Goal: Task Accomplishment & Management: Use online tool/utility

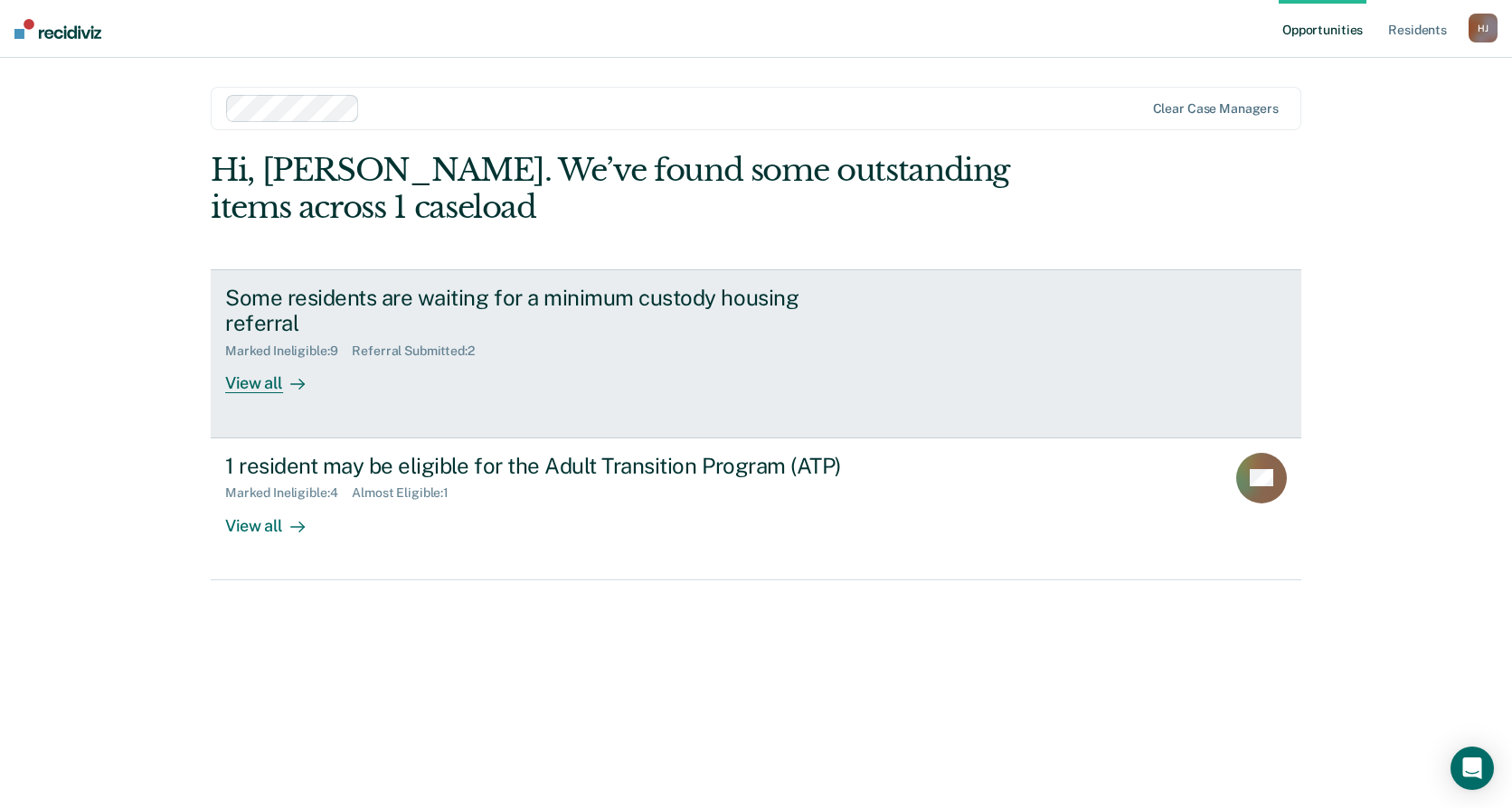
click at [374, 427] on link "Some residents are waiting for a minimum custody housing referral Marked Inelig…" at bounding box center [756, 354] width 1091 height 169
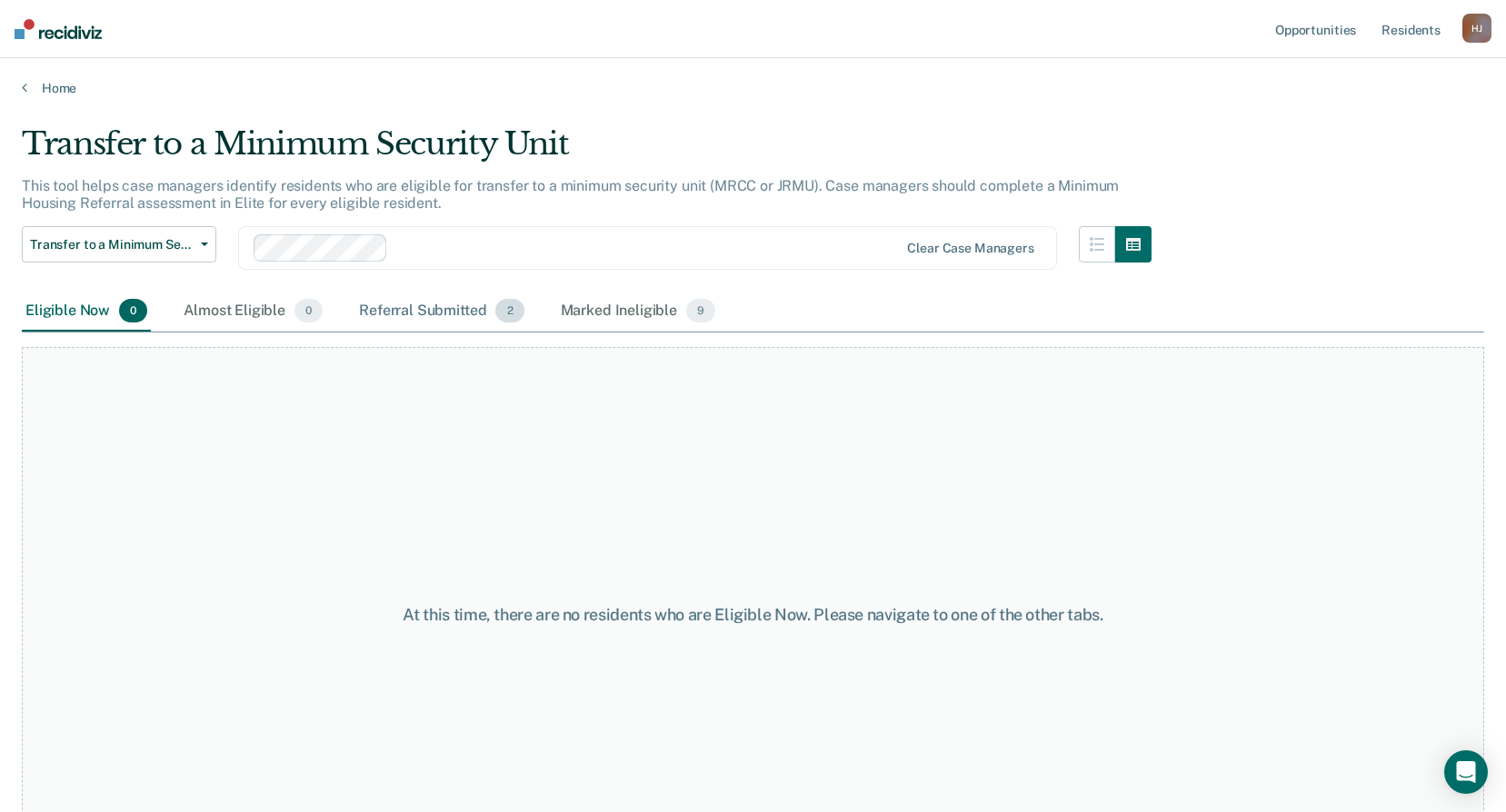
click at [507, 326] on div "Referral Submitted 2" at bounding box center [442, 311] width 172 height 40
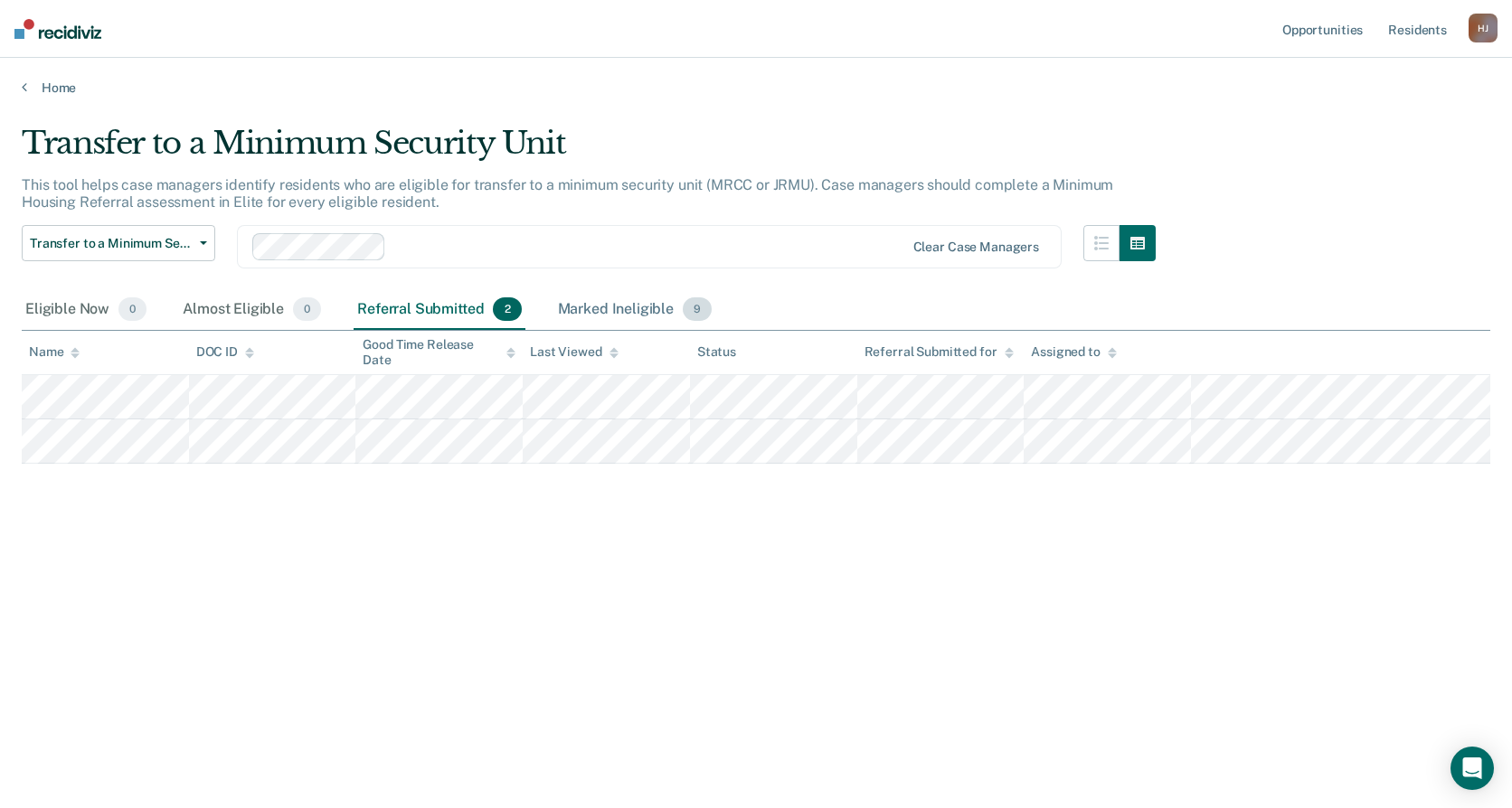
click at [617, 305] on div "Marked Ineligible 9" at bounding box center [635, 310] width 162 height 39
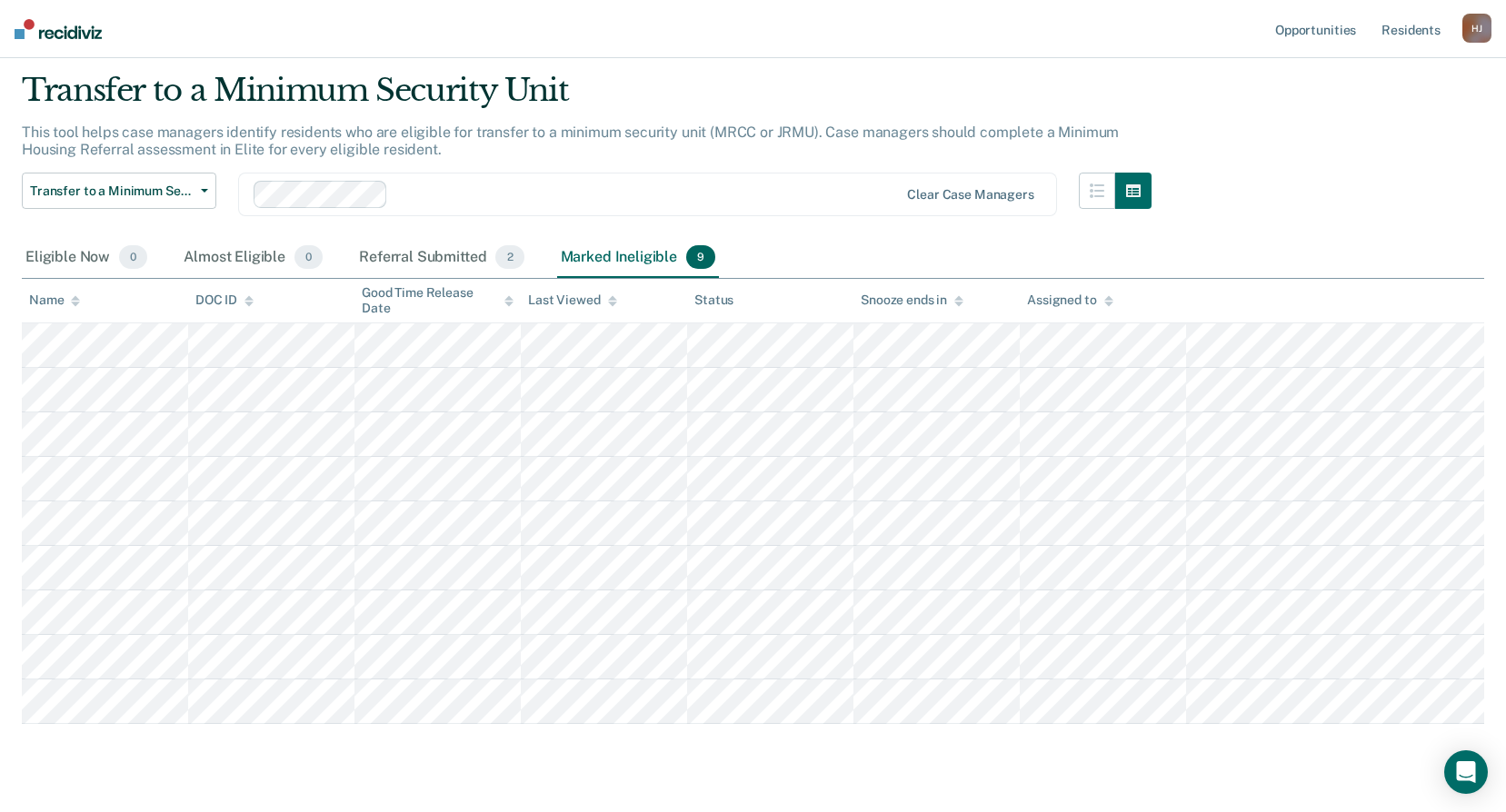
scroll to position [91, 0]
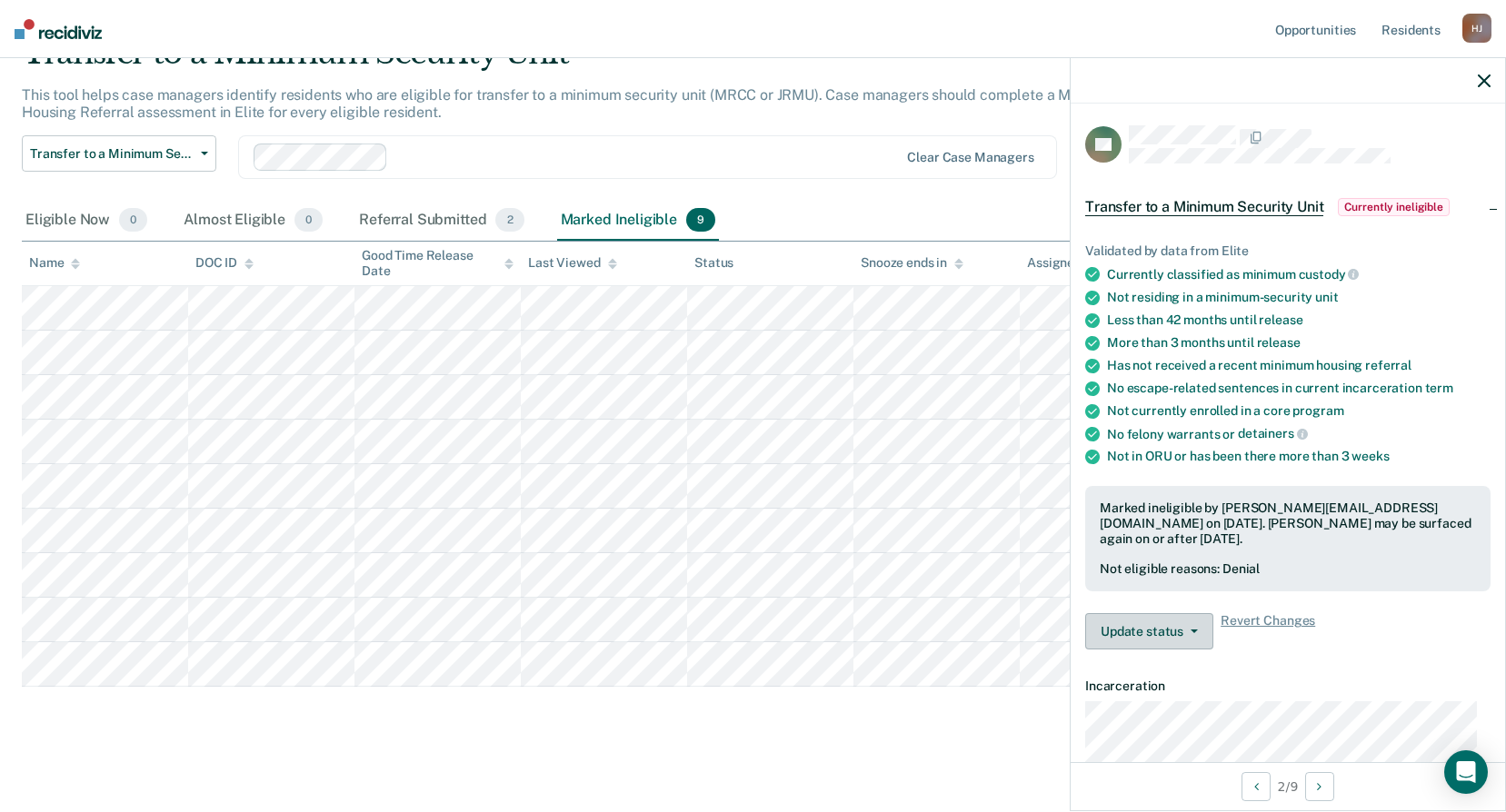
click at [1151, 637] on button "Update status" at bounding box center [1148, 632] width 129 height 37
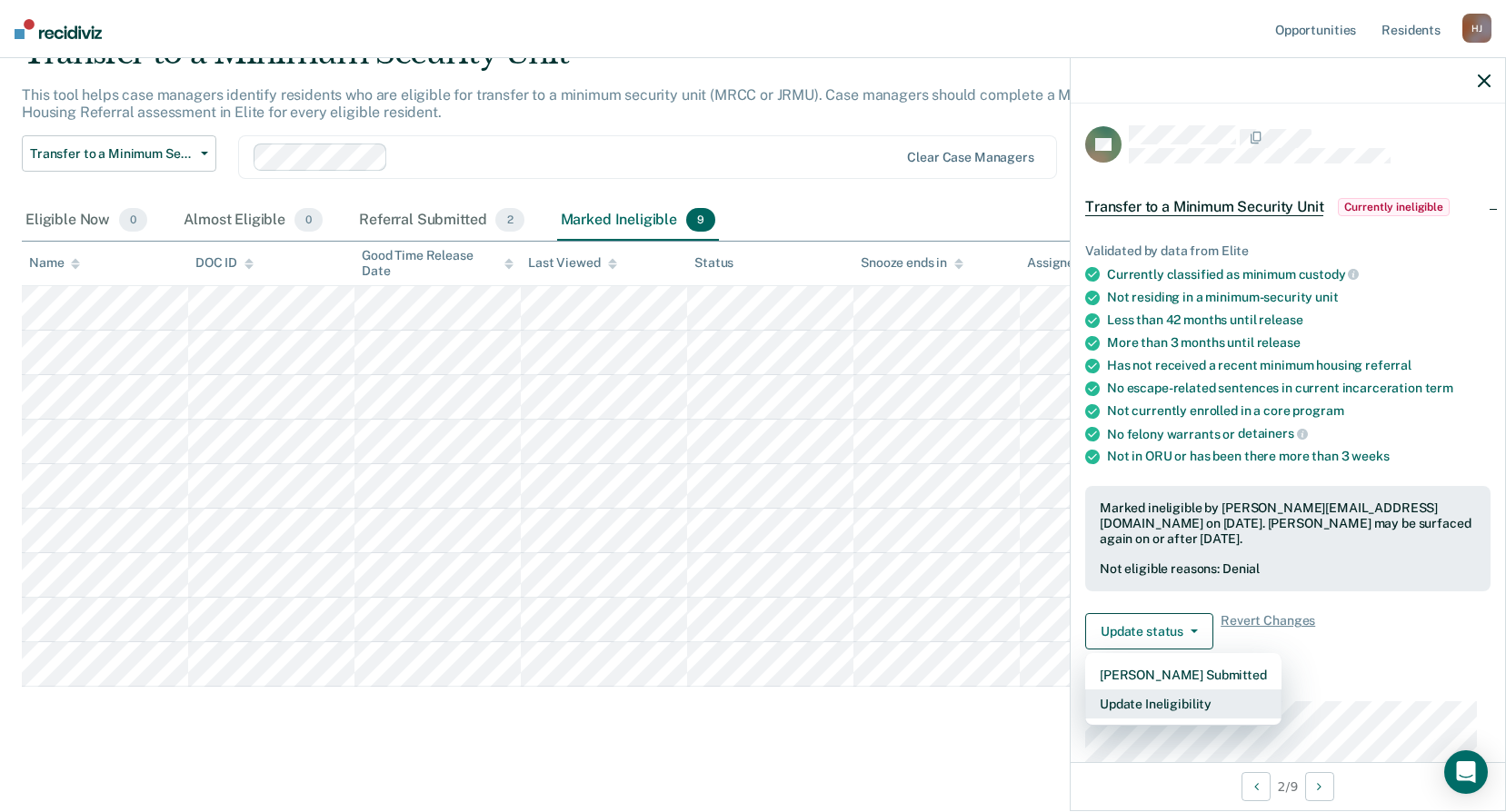
click at [1155, 706] on button "Update Ineligibility" at bounding box center [1182, 704] width 196 height 29
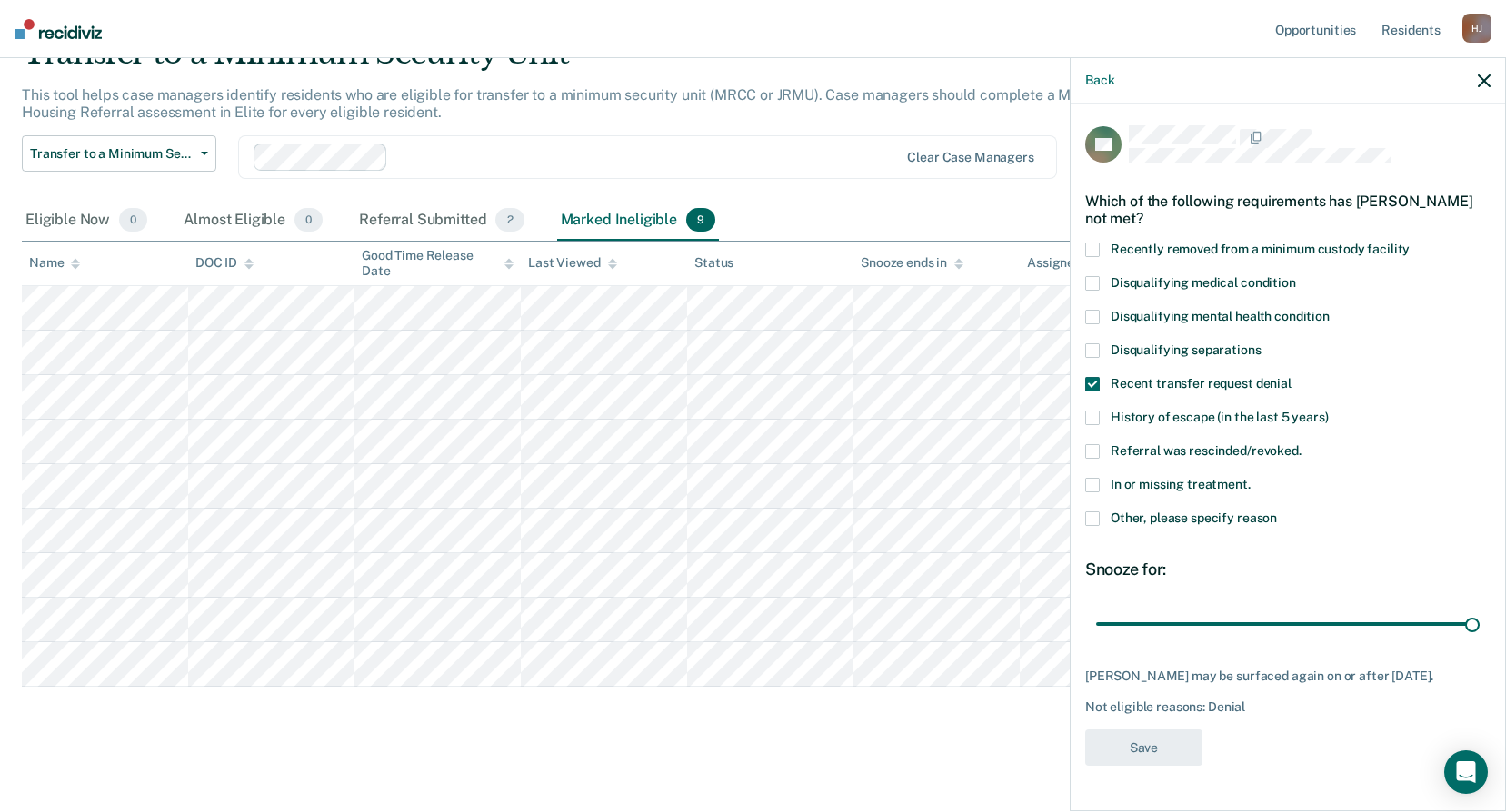
click at [1174, 448] on span "Referral was rescinded/revoked." at bounding box center [1205, 450] width 190 height 14
click at [1301, 445] on input "Referral was rescinded/revoked." at bounding box center [1301, 445] width 0 height 0
click at [1091, 378] on span at bounding box center [1091, 384] width 14 height 14
click at [1291, 377] on input "Recent transfer request denial" at bounding box center [1291, 377] width 0 height 0
click at [1161, 763] on button "Save" at bounding box center [1143, 748] width 117 height 38
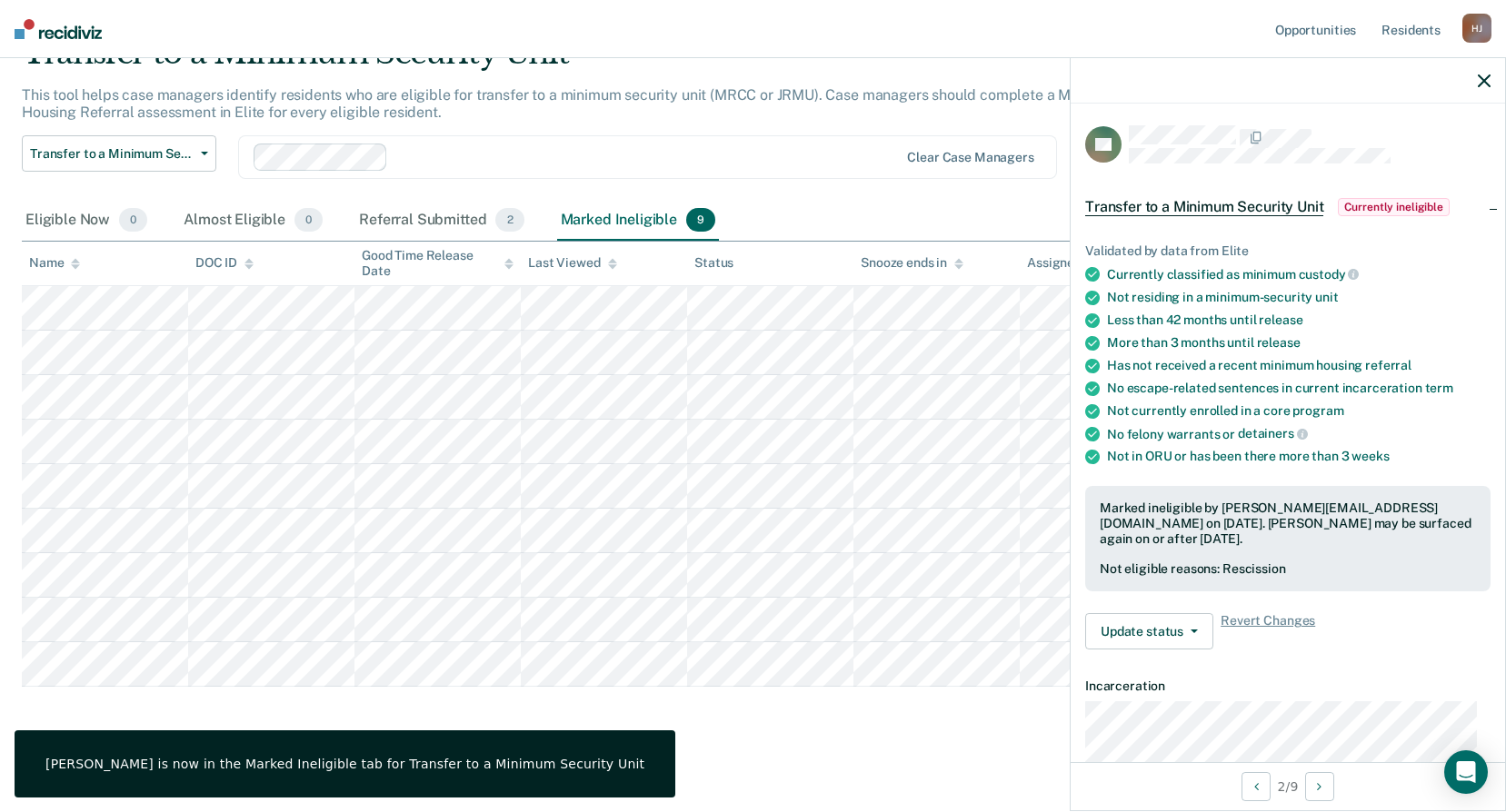
click at [1004, 746] on main "Transfer to a Minimum Security Unit This tool helps case managers identify resi…" at bounding box center [753, 409] width 1506 height 807
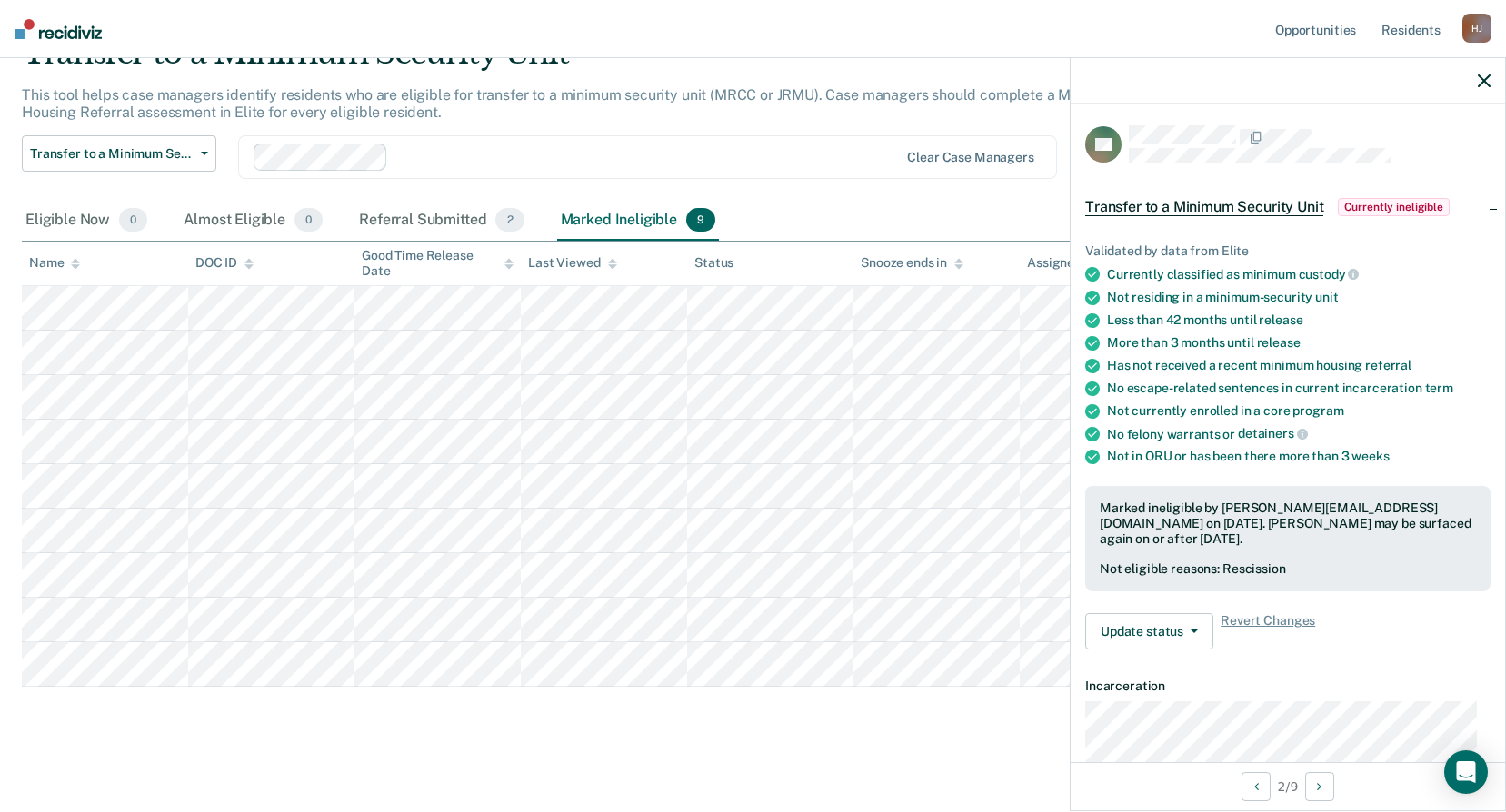
click at [1490, 85] on icon "button" at bounding box center [1483, 80] width 13 height 13
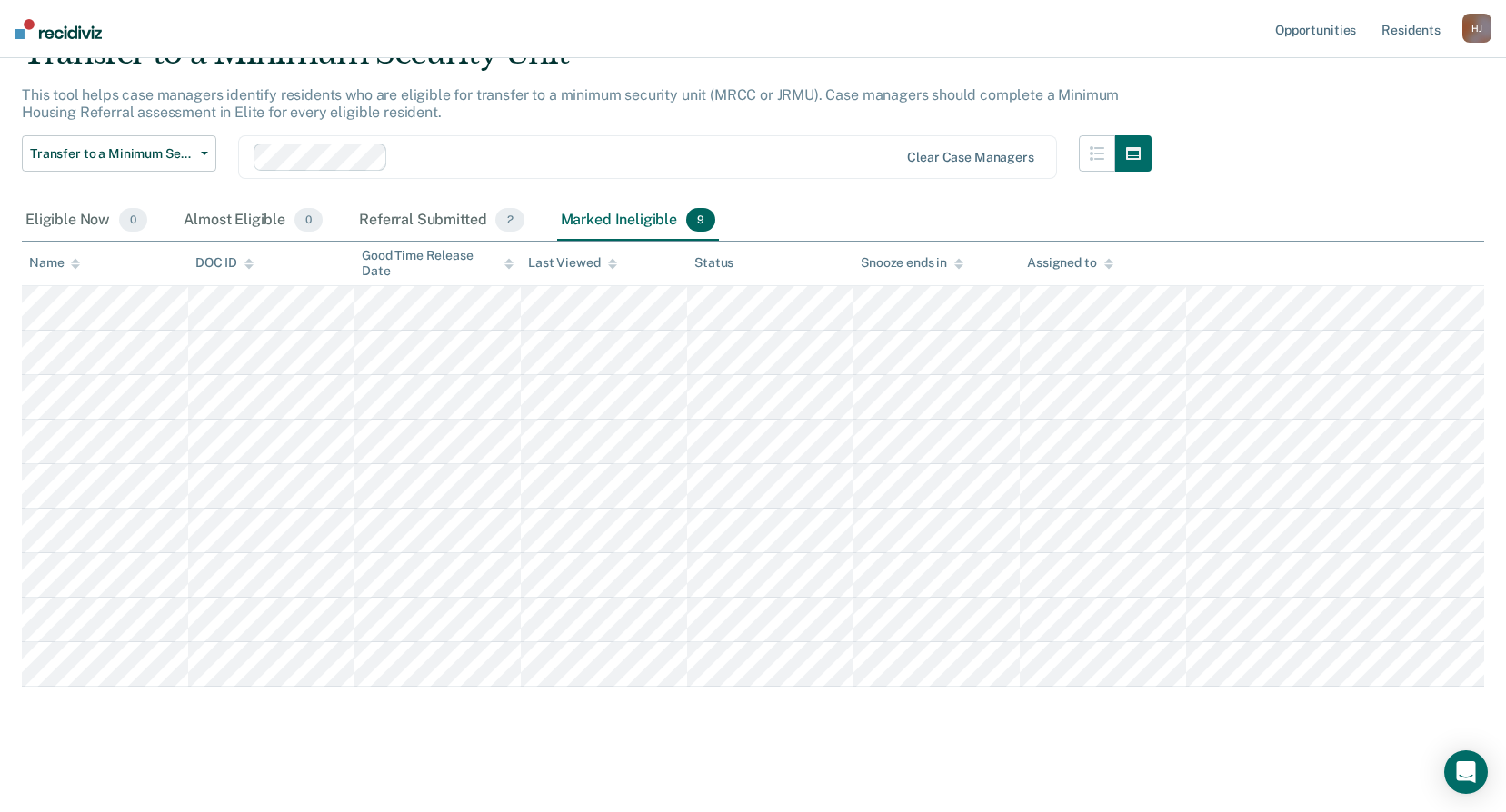
click at [107, 219] on div "Eligible Now 0" at bounding box center [86, 220] width 129 height 40
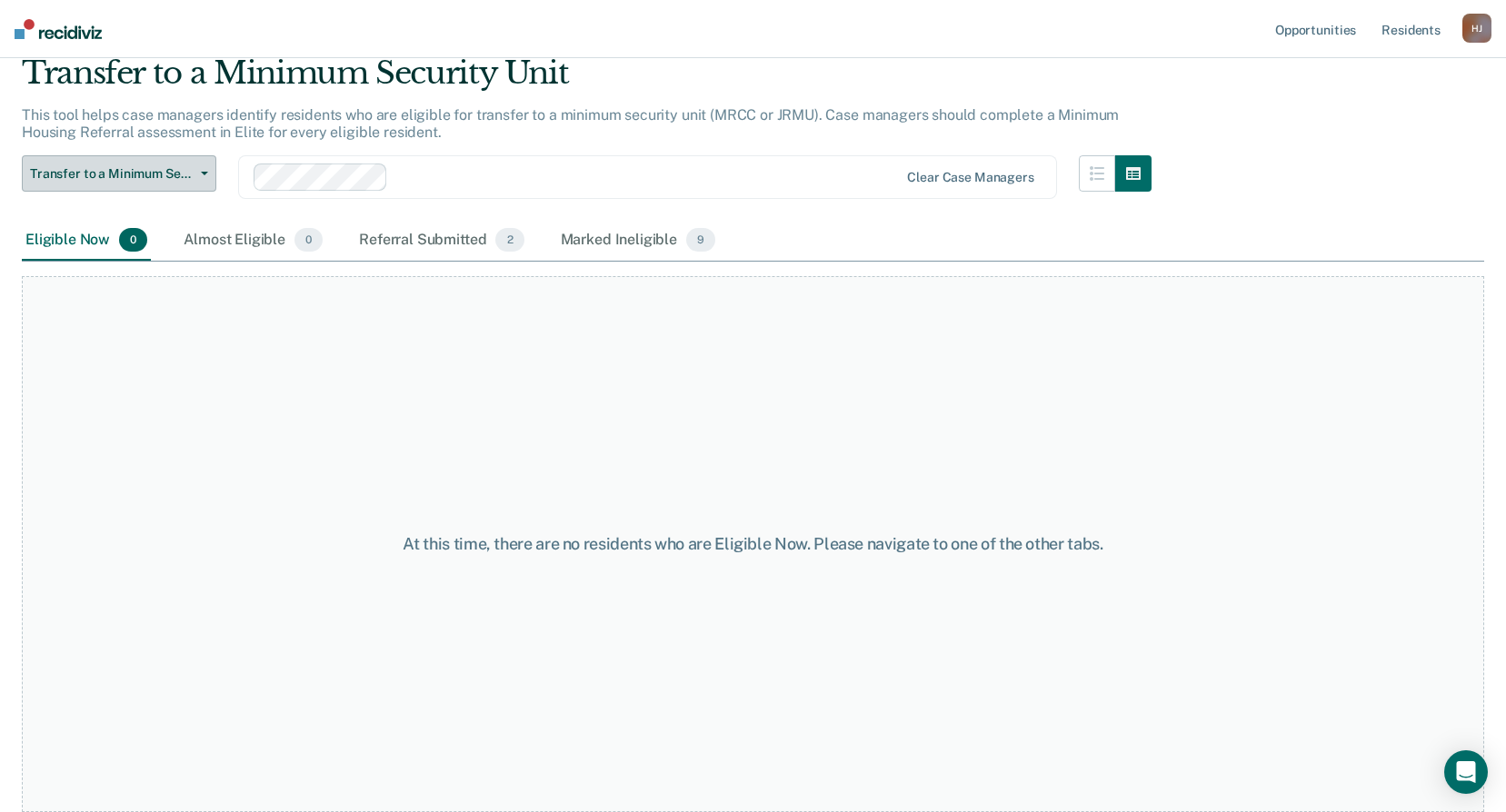
click at [117, 171] on span "Transfer to a Minimum Security Unit" at bounding box center [111, 174] width 163 height 15
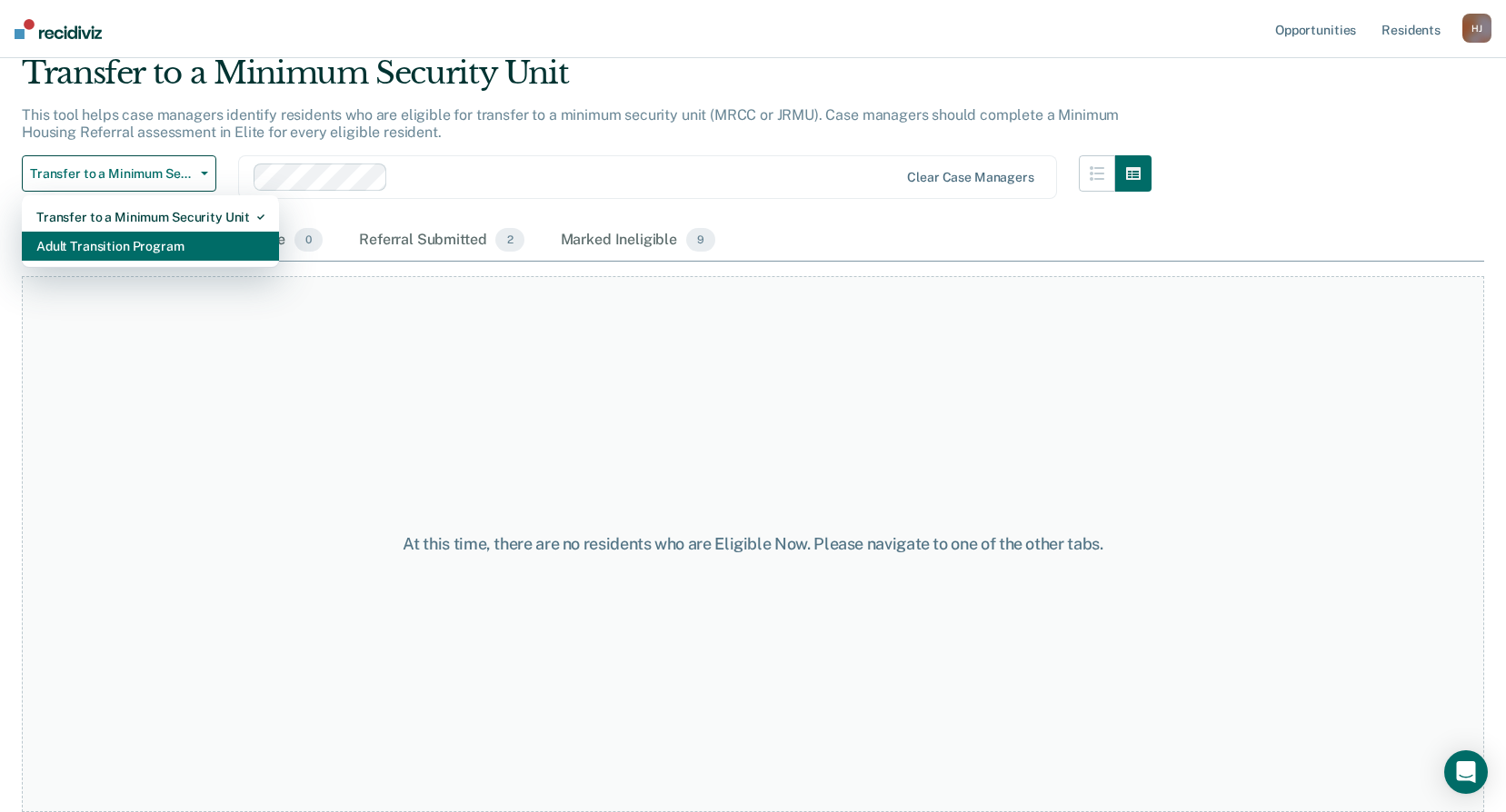
click at [203, 246] on div "Adult Transition Program" at bounding box center [151, 246] width 228 height 29
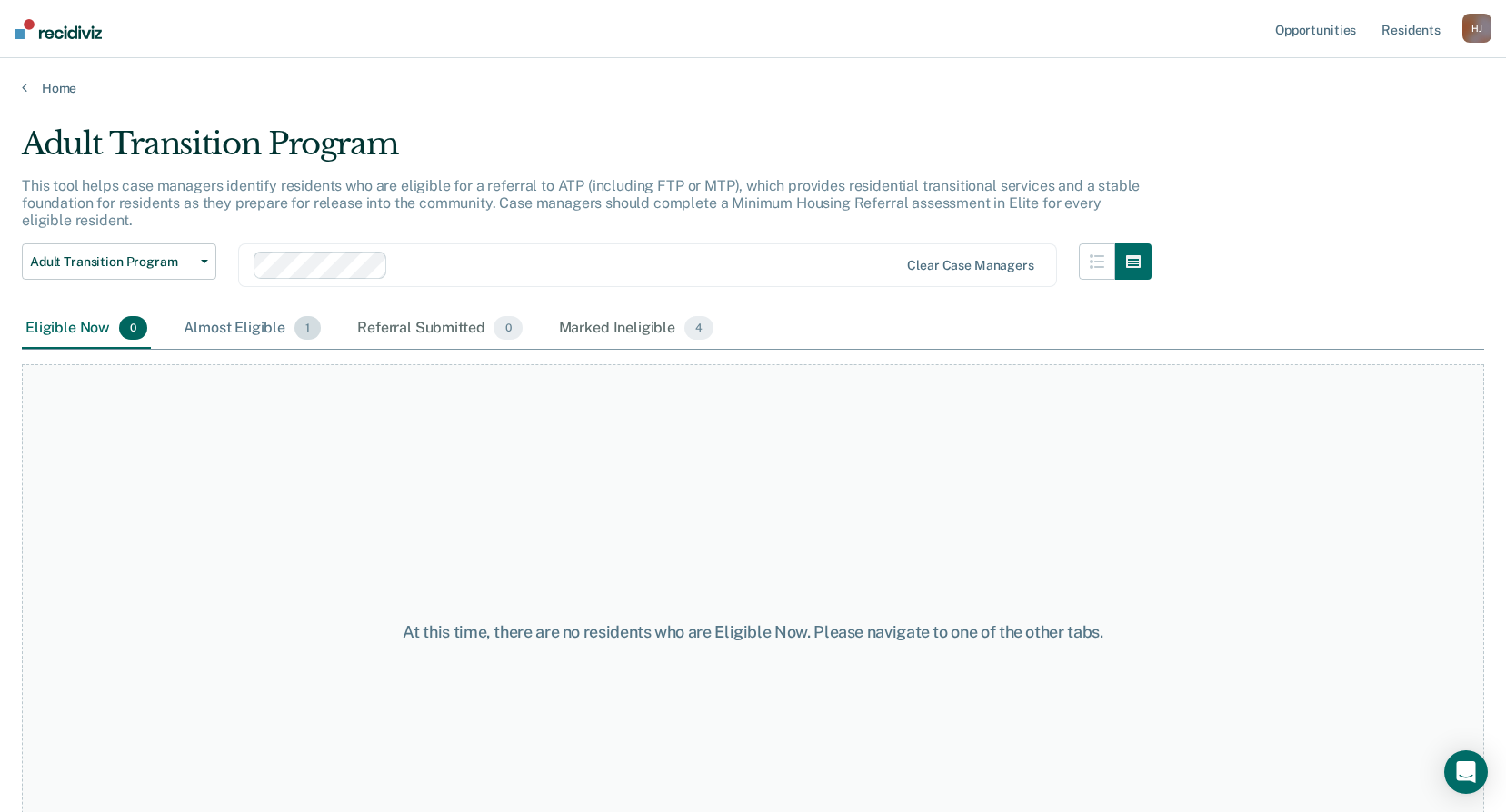
click at [293, 334] on div "Almost Eligible 1" at bounding box center [251, 329] width 144 height 40
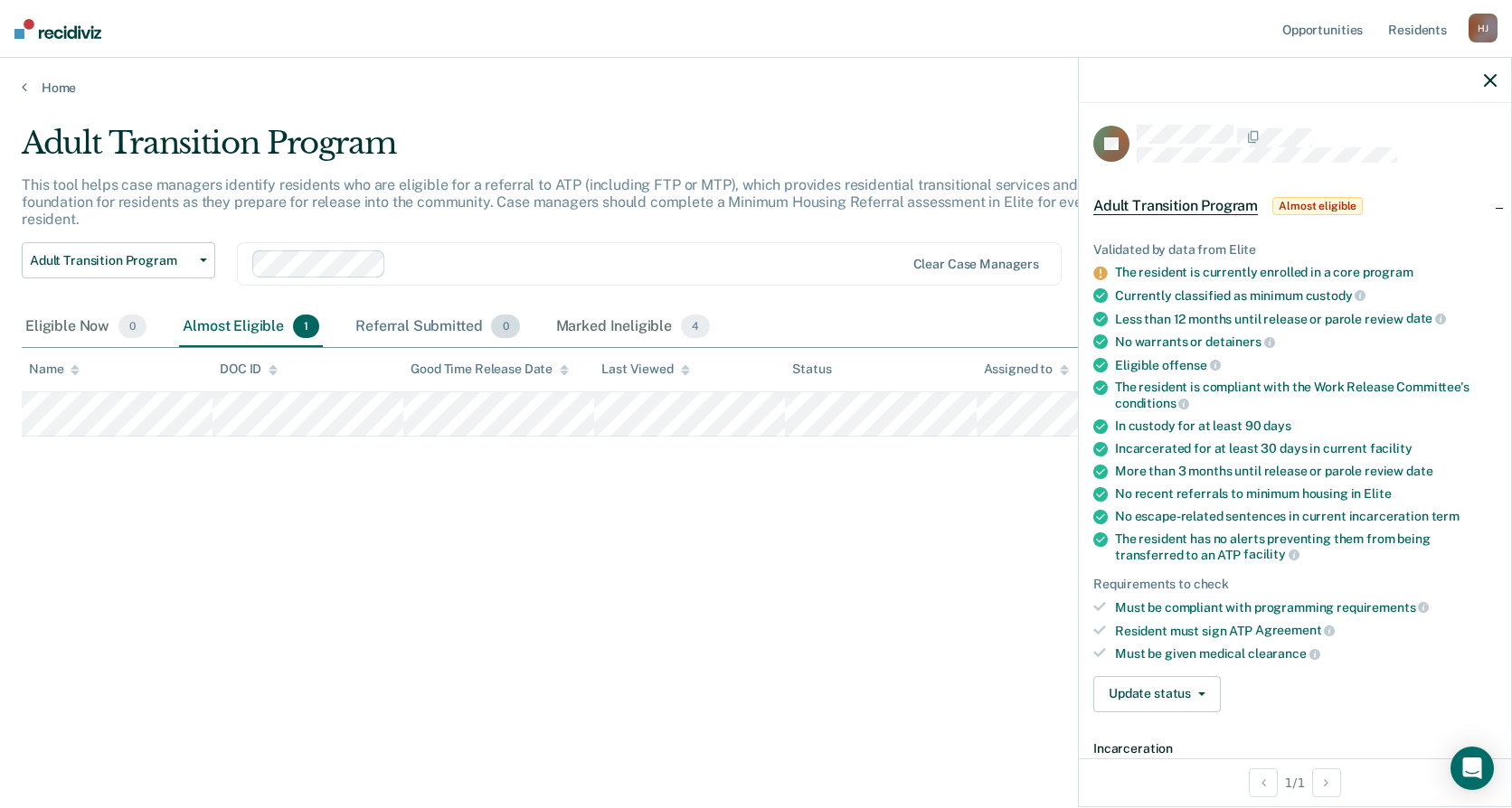
click at [456, 333] on div "Referral Submitted 0" at bounding box center [438, 327] width 171 height 39
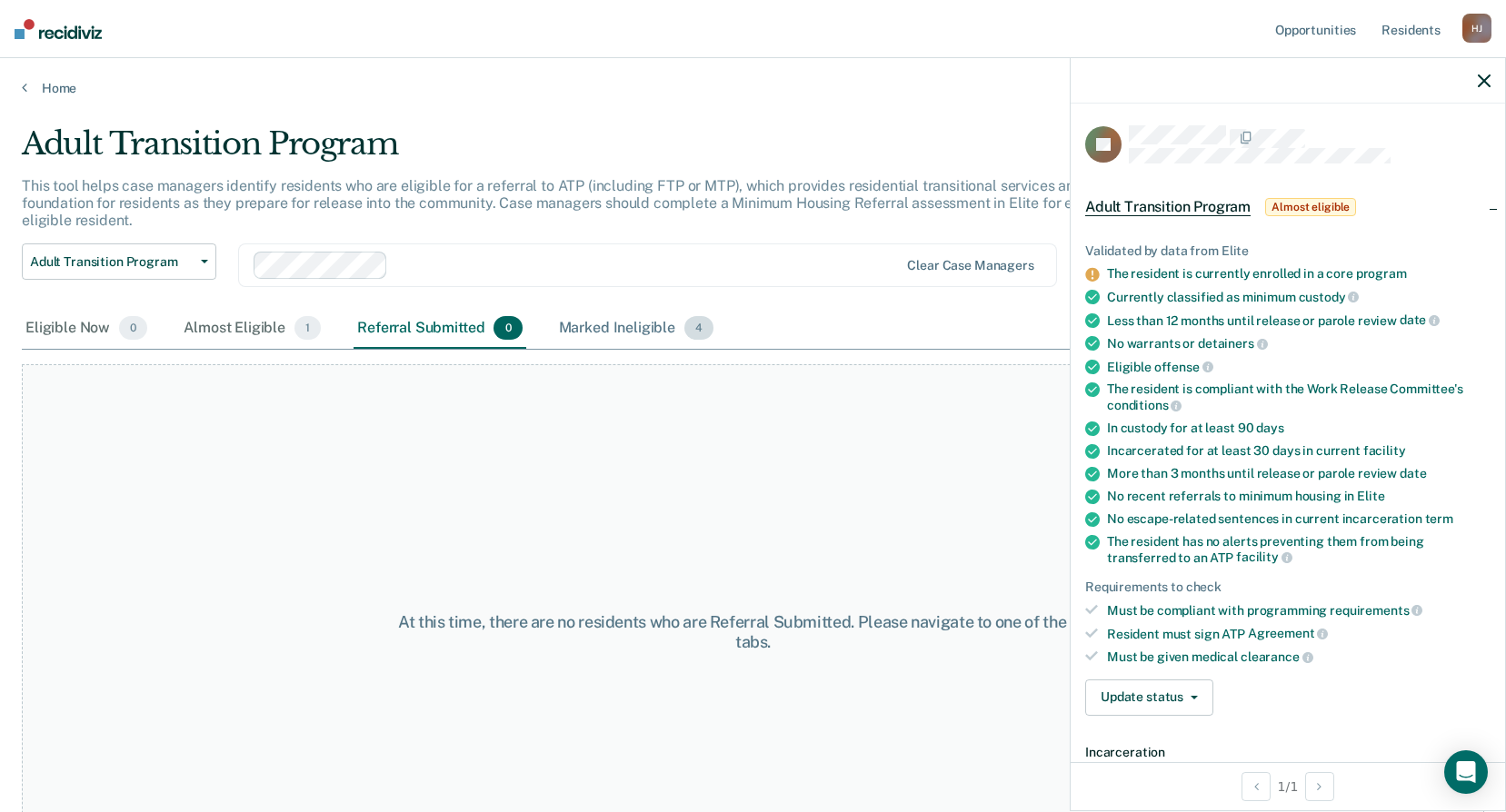
click at [643, 336] on div "Marked Ineligible 4" at bounding box center [636, 329] width 162 height 40
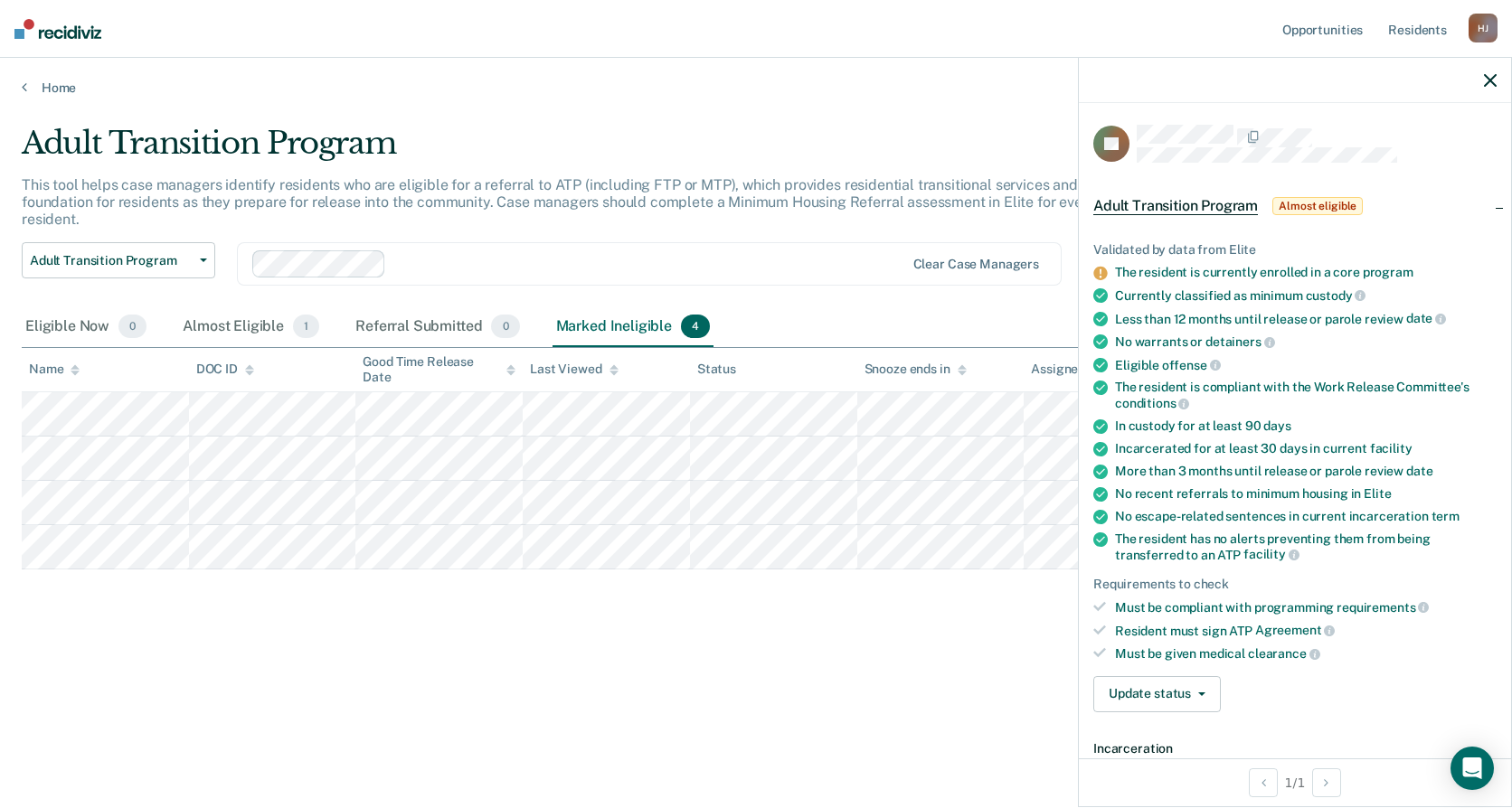
click at [1490, 92] on div at bounding box center [1294, 80] width 432 height 45
click at [1493, 82] on icon "button" at bounding box center [1490, 80] width 13 height 13
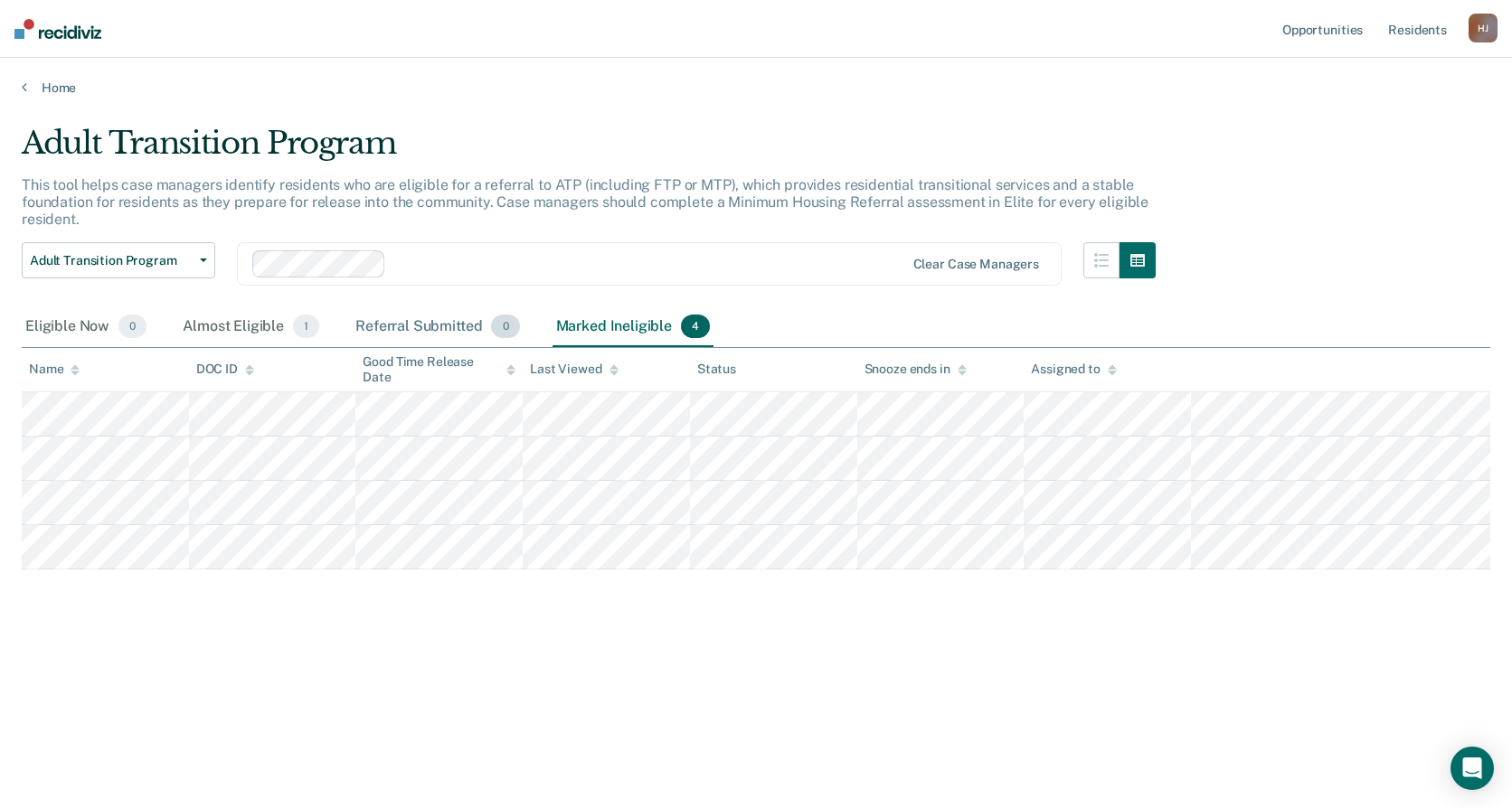
click at [450, 333] on div "Referral Submitted 0" at bounding box center [438, 327] width 171 height 39
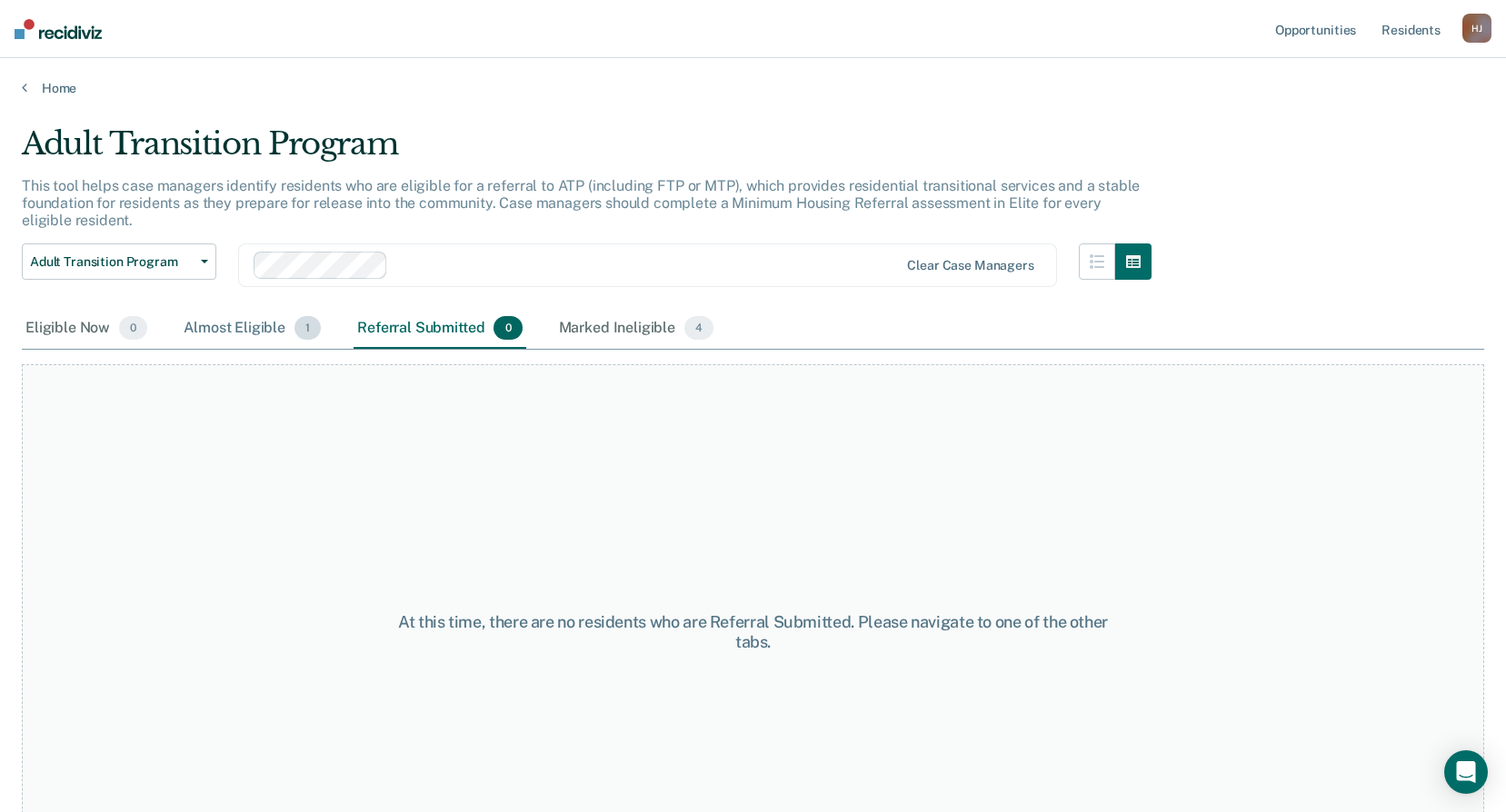
click at [306, 328] on span "1" at bounding box center [307, 328] width 26 height 23
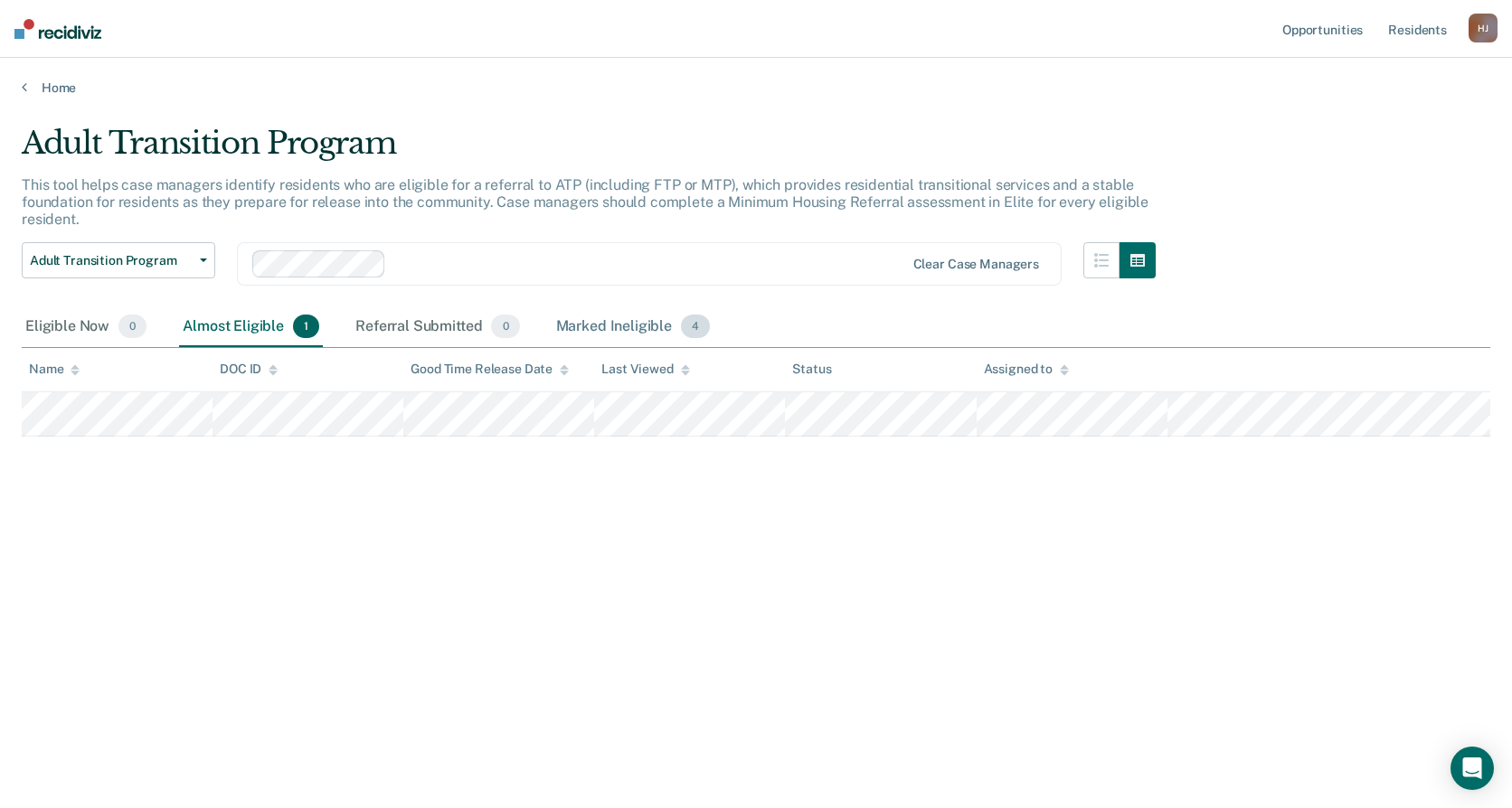
click at [608, 325] on div "Marked Ineligible 4" at bounding box center [633, 327] width 162 height 39
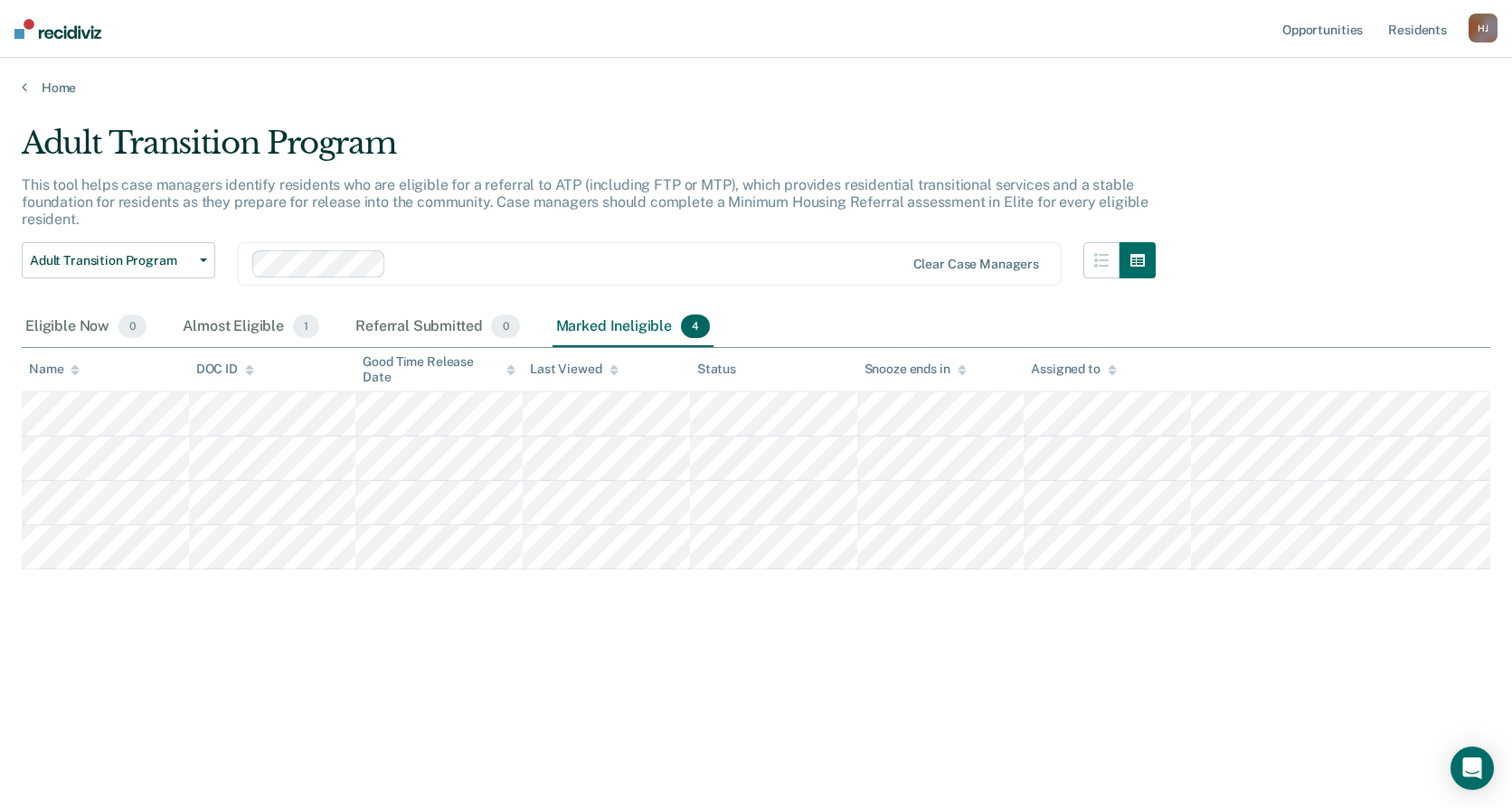
click at [99, 38] on nav "Opportunities Resident s [PERSON_NAME] [PERSON_NAME] Profile How it works Log O…" at bounding box center [756, 29] width 1512 height 58
click at [69, 35] on img at bounding box center [58, 29] width 87 height 20
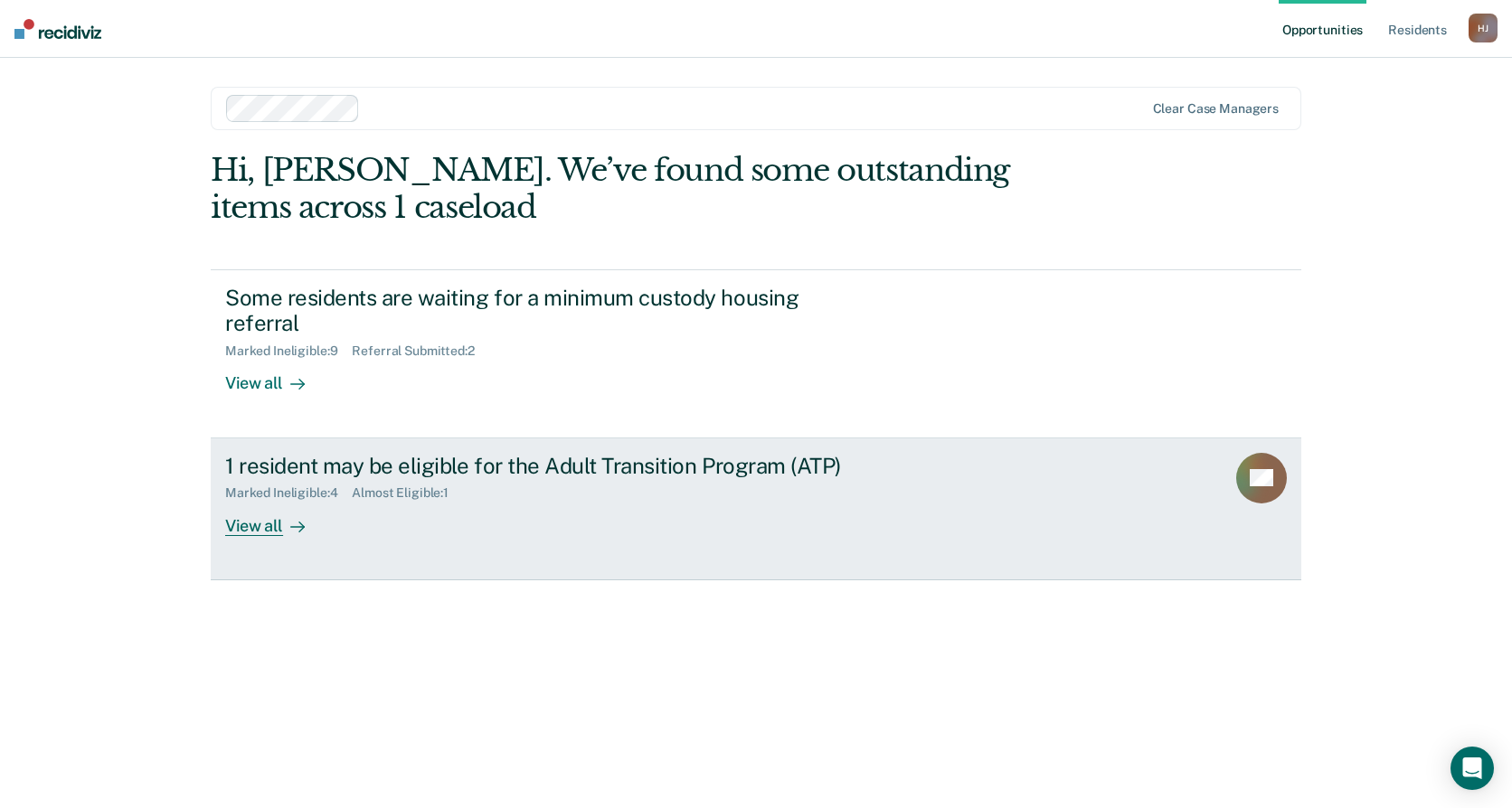
click at [664, 568] on link "1 resident may be eligible for the Adult Transition Program (ATP) Marked Inelig…" at bounding box center [756, 510] width 1091 height 142
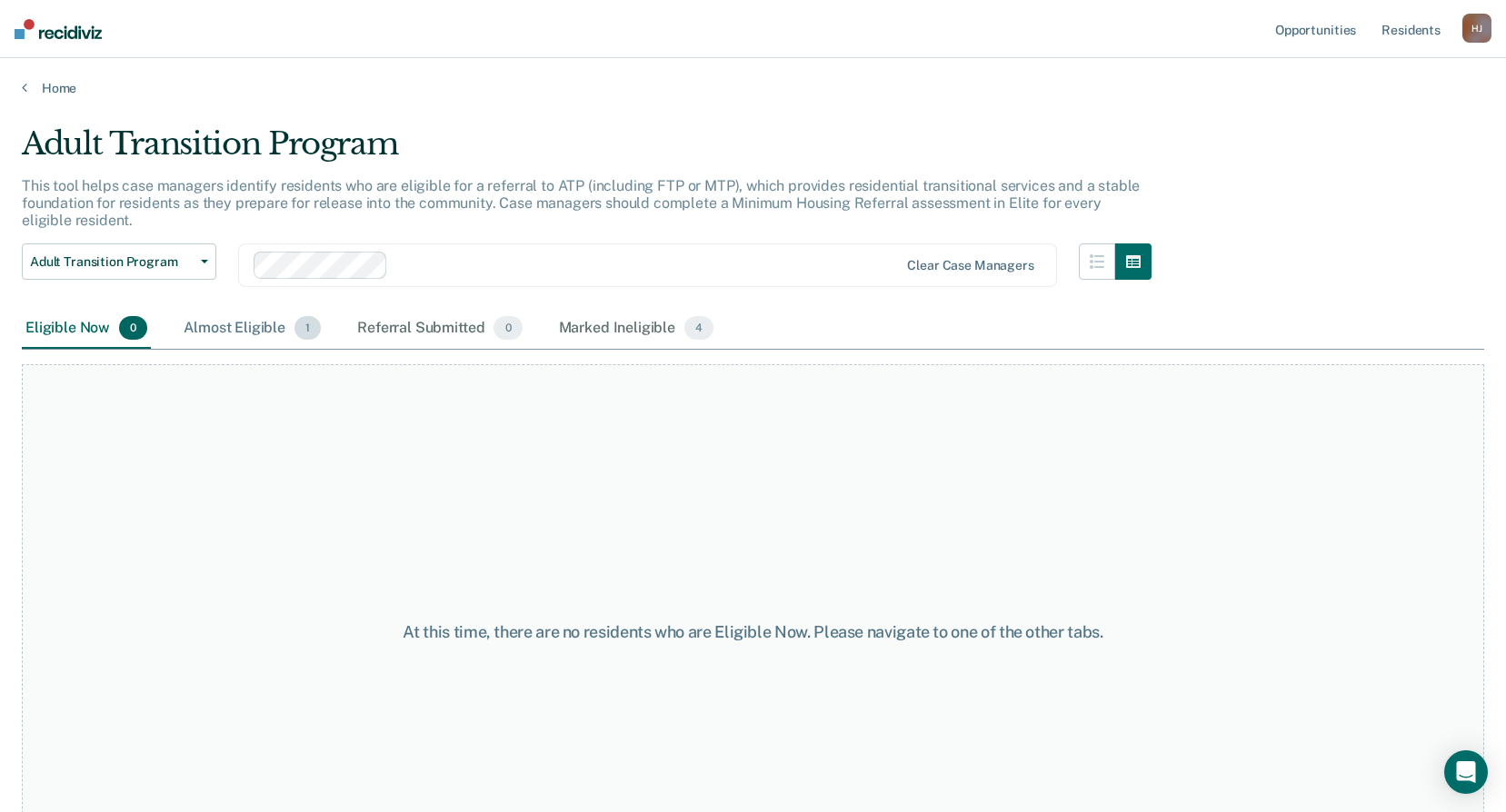
click at [262, 309] on div "Almost Eligible 1" at bounding box center [251, 329] width 144 height 40
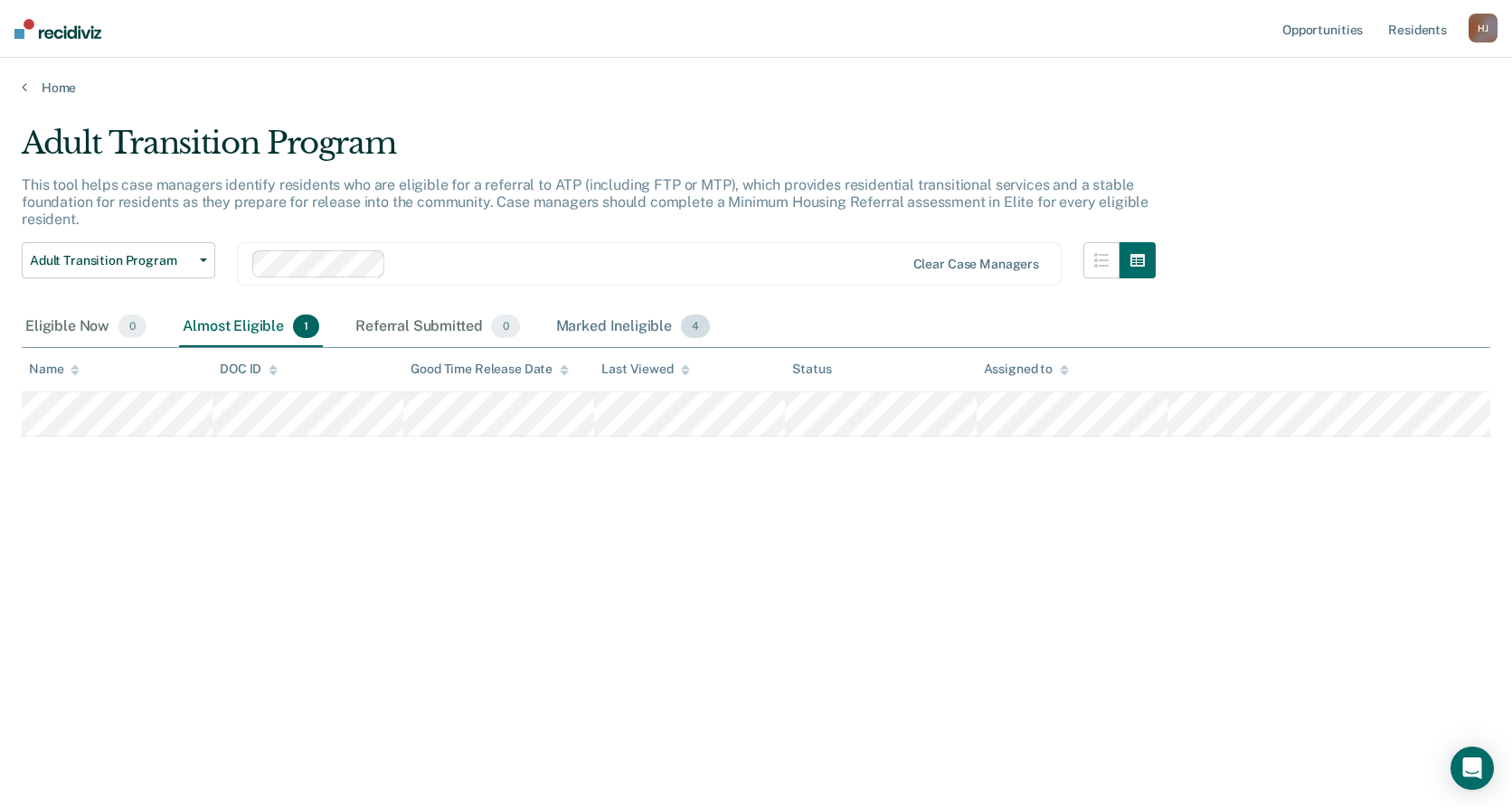
click at [581, 325] on div "Marked Ineligible 4" at bounding box center [633, 327] width 162 height 39
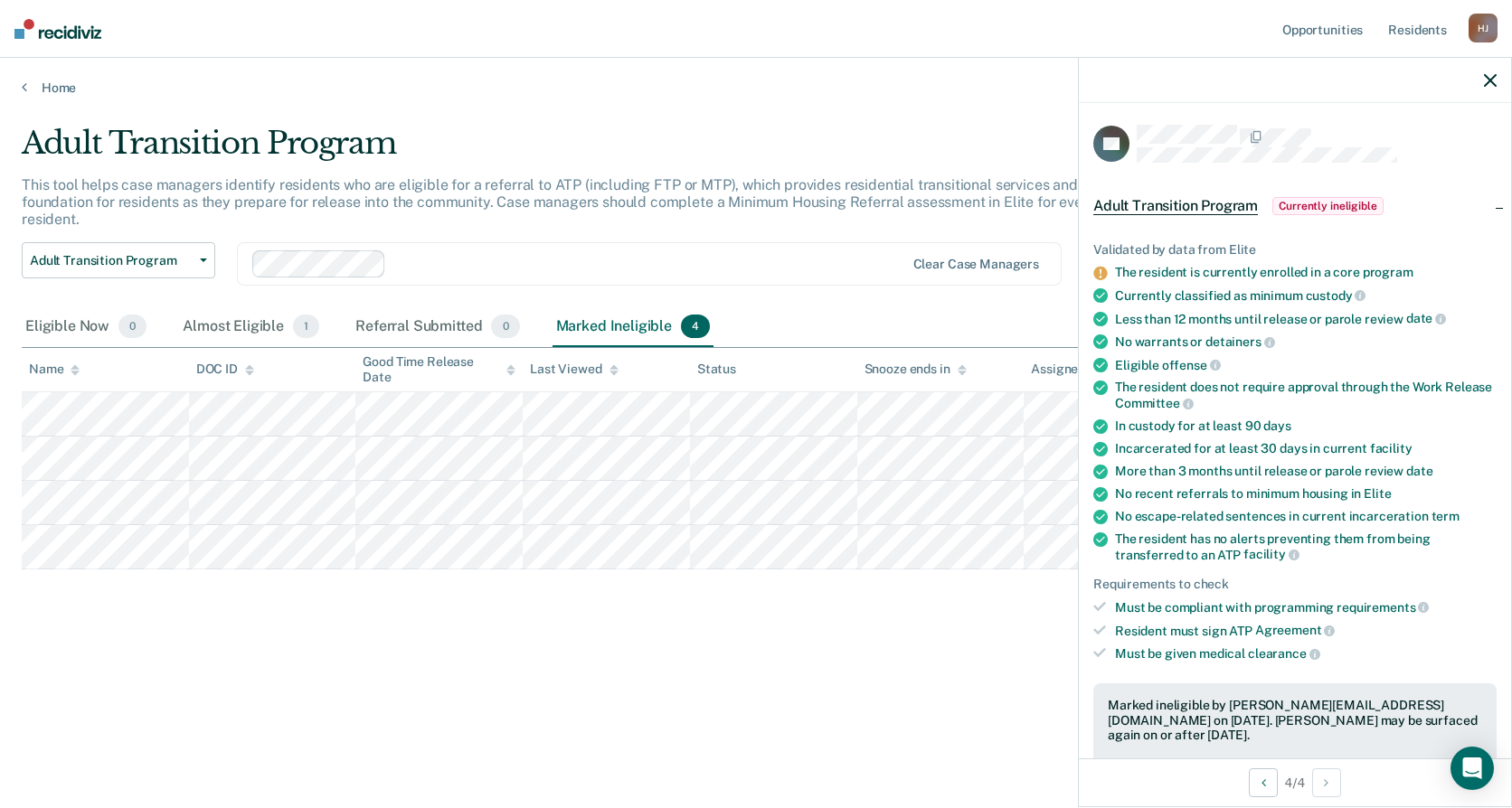
click at [1495, 80] on icon "button" at bounding box center [1490, 80] width 13 height 13
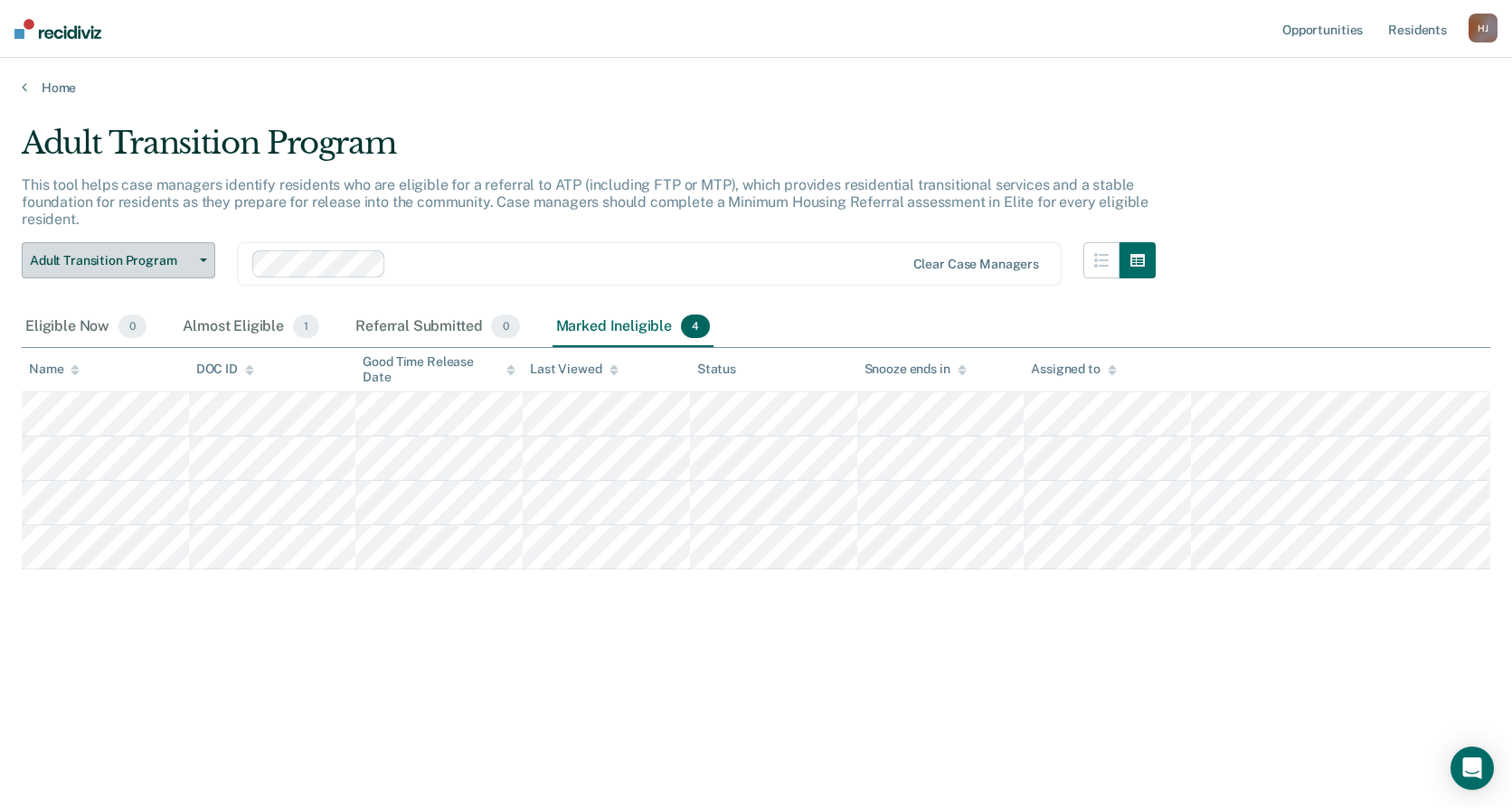
click at [181, 261] on span "Adult Transition Program" at bounding box center [111, 261] width 163 height 15
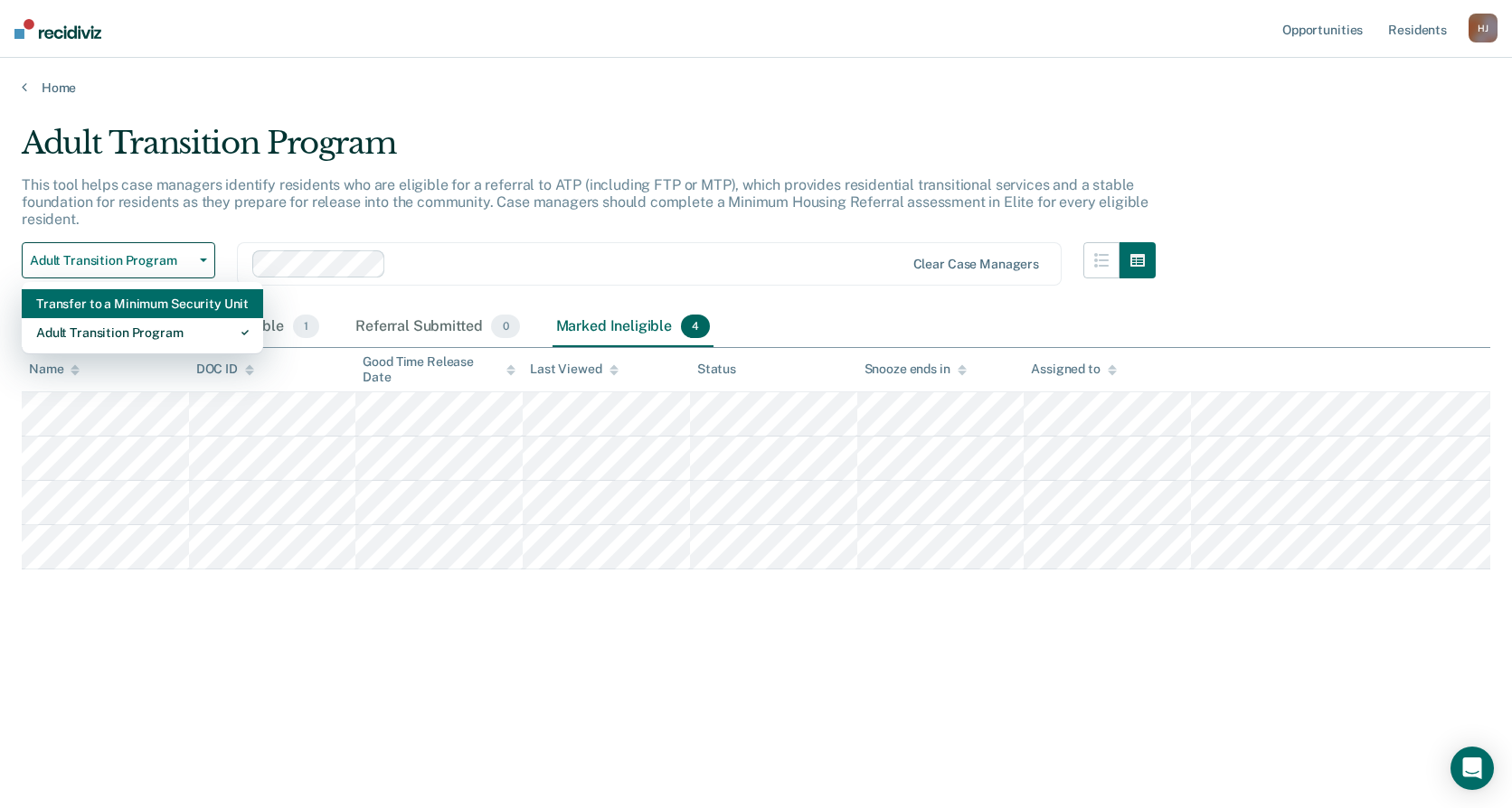
click at [180, 295] on div "Transfer to a Minimum Security Unit" at bounding box center [142, 304] width 213 height 29
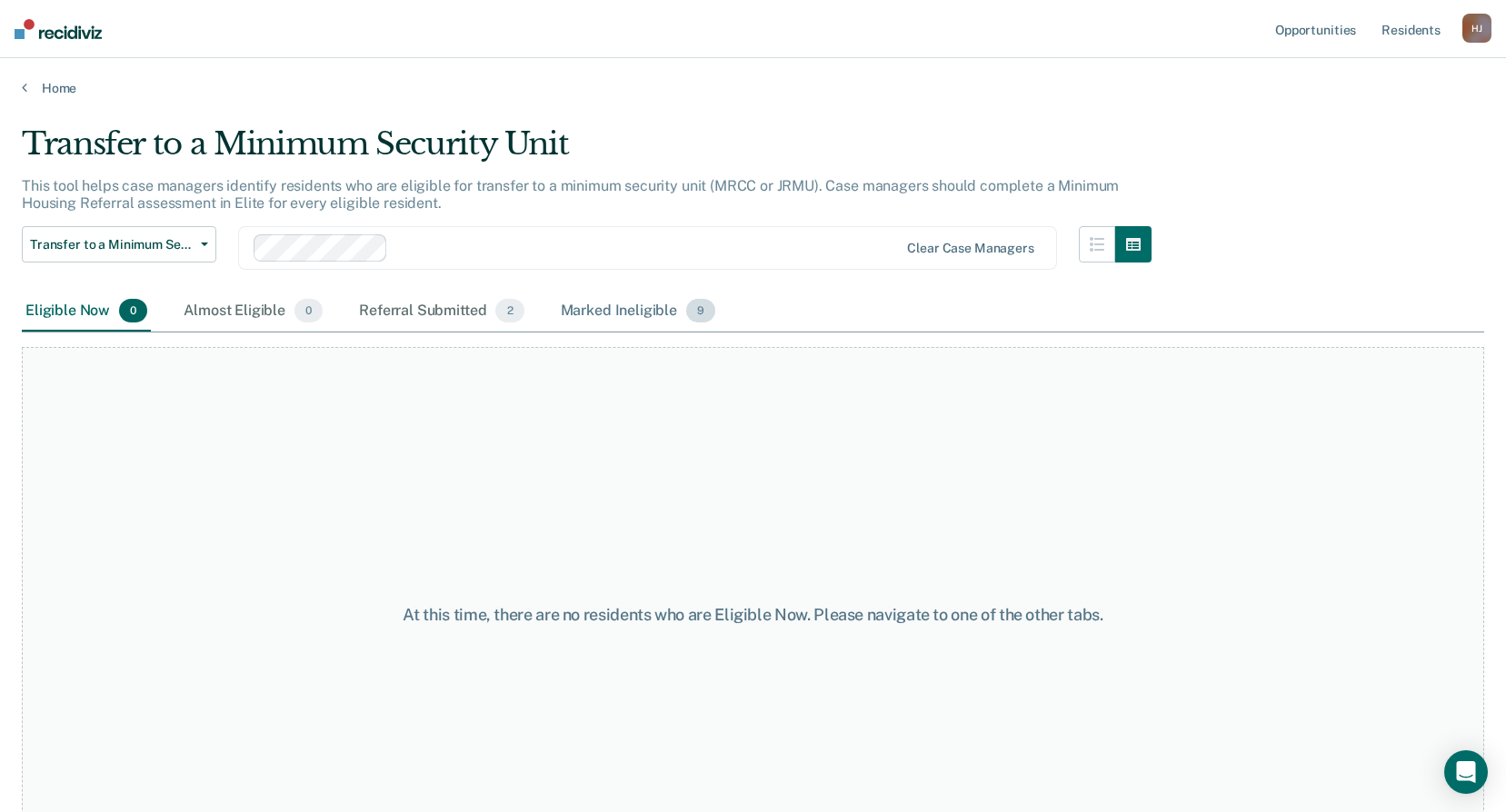
click at [575, 304] on div "Marked Ineligible 9" at bounding box center [638, 311] width 162 height 40
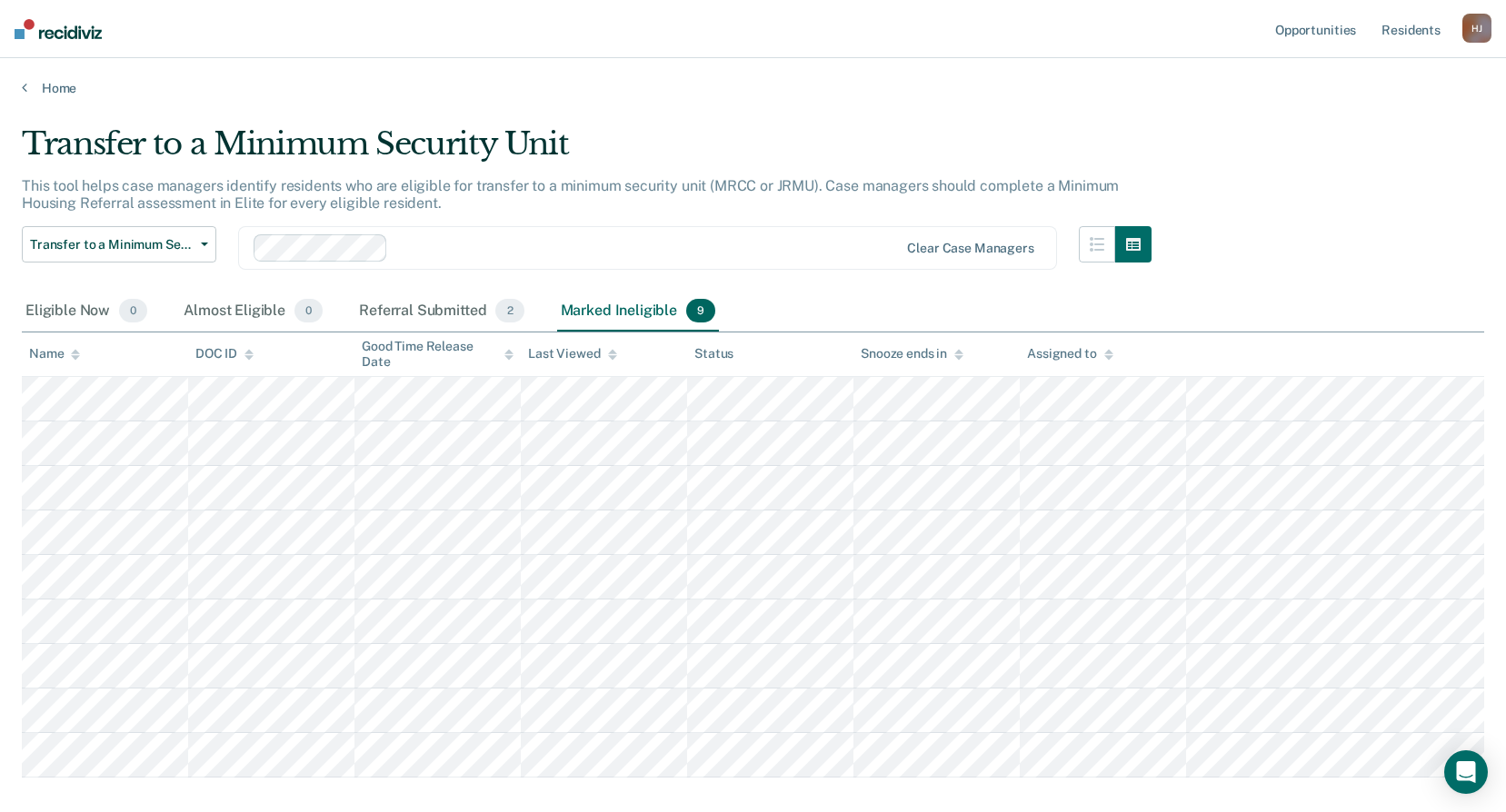
click at [628, 375] on th "Last Viewed" at bounding box center [604, 355] width 166 height 44
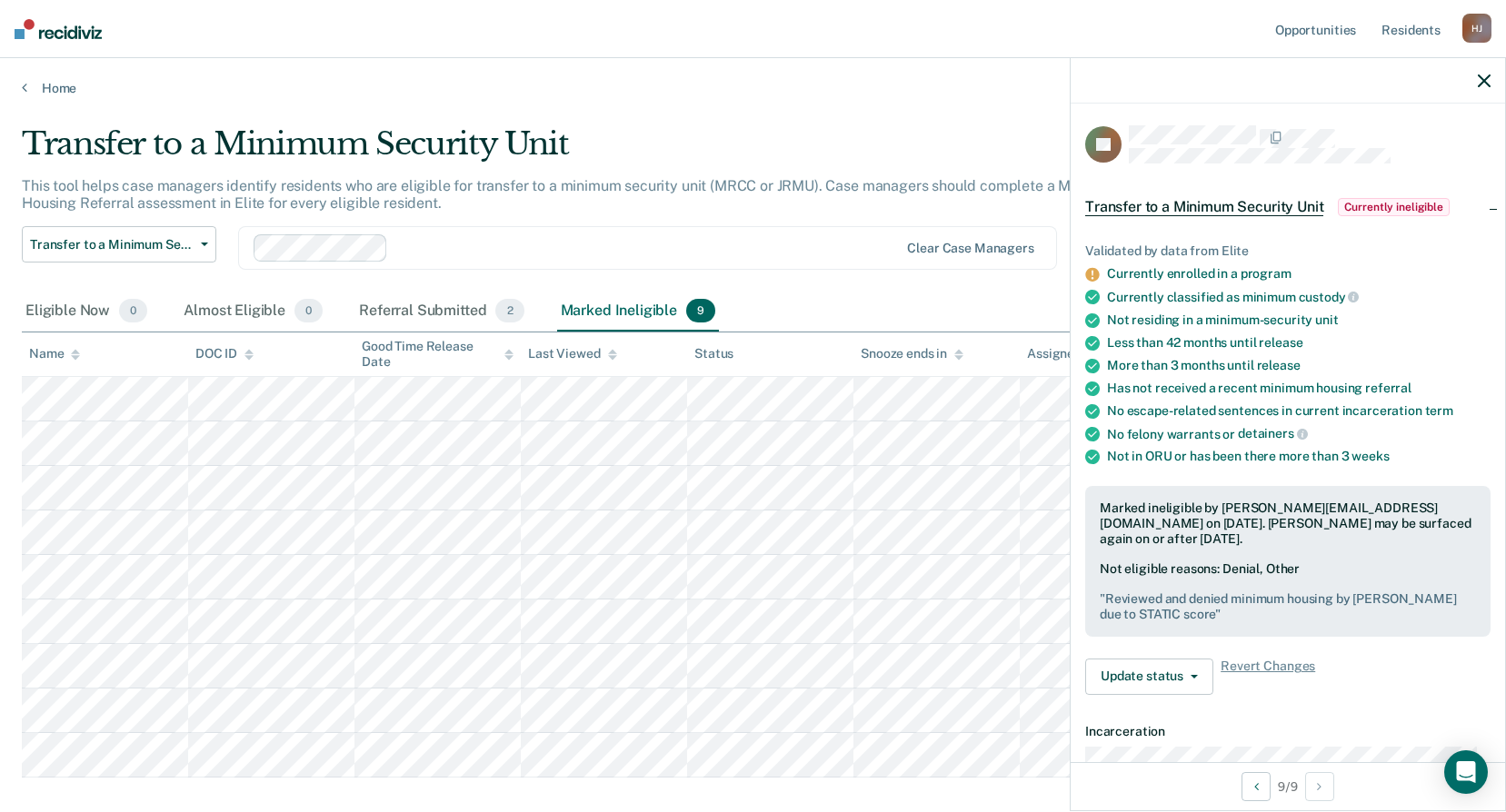
click at [1497, 86] on div at bounding box center [1287, 80] width 434 height 45
click at [1479, 89] on div at bounding box center [1287, 80] width 434 height 45
click at [1483, 86] on icon "button" at bounding box center [1483, 80] width 13 height 13
